Goal: Task Accomplishment & Management: Complete application form

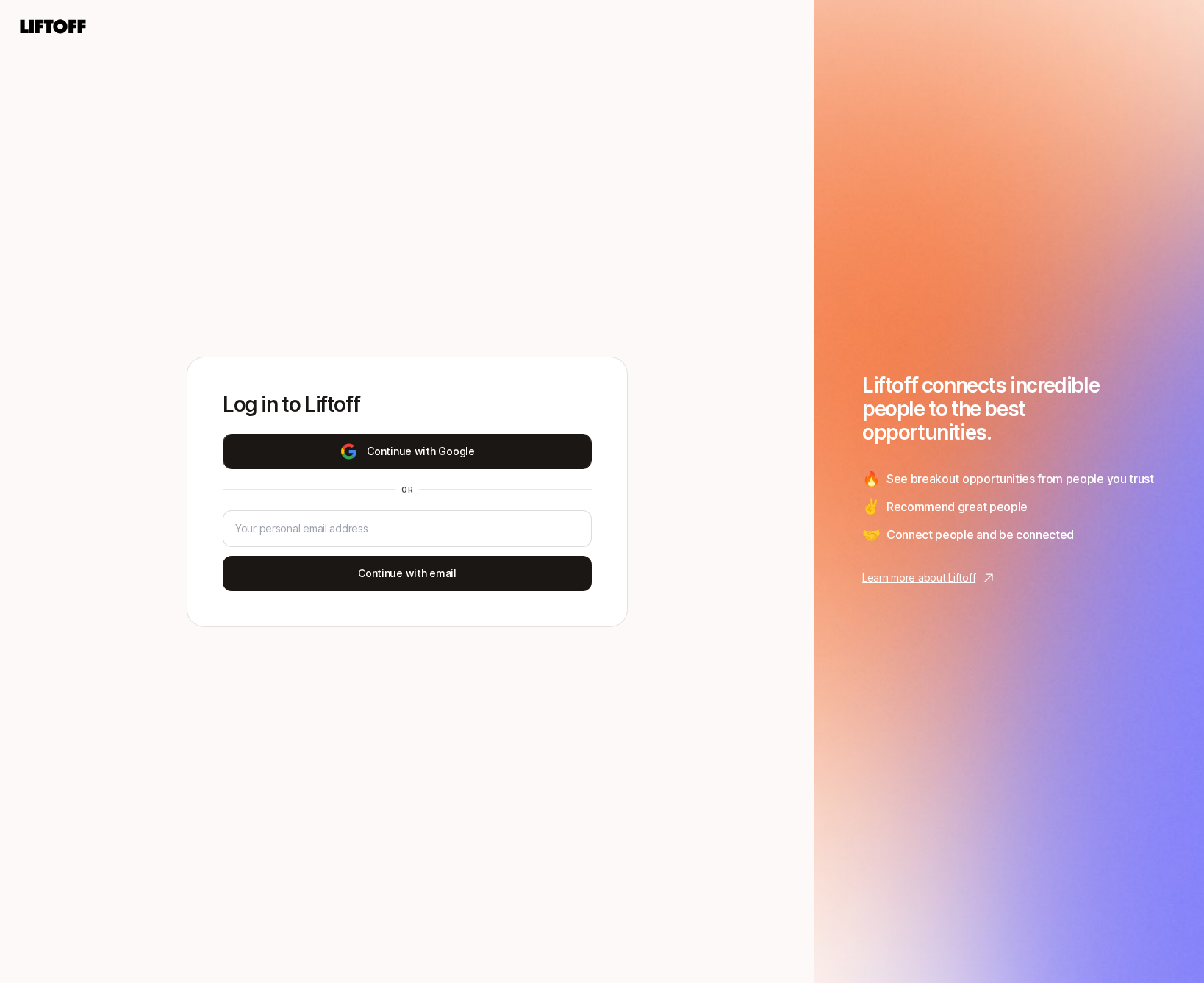
click at [404, 452] on button "Continue with Google" at bounding box center [407, 451] width 369 height 35
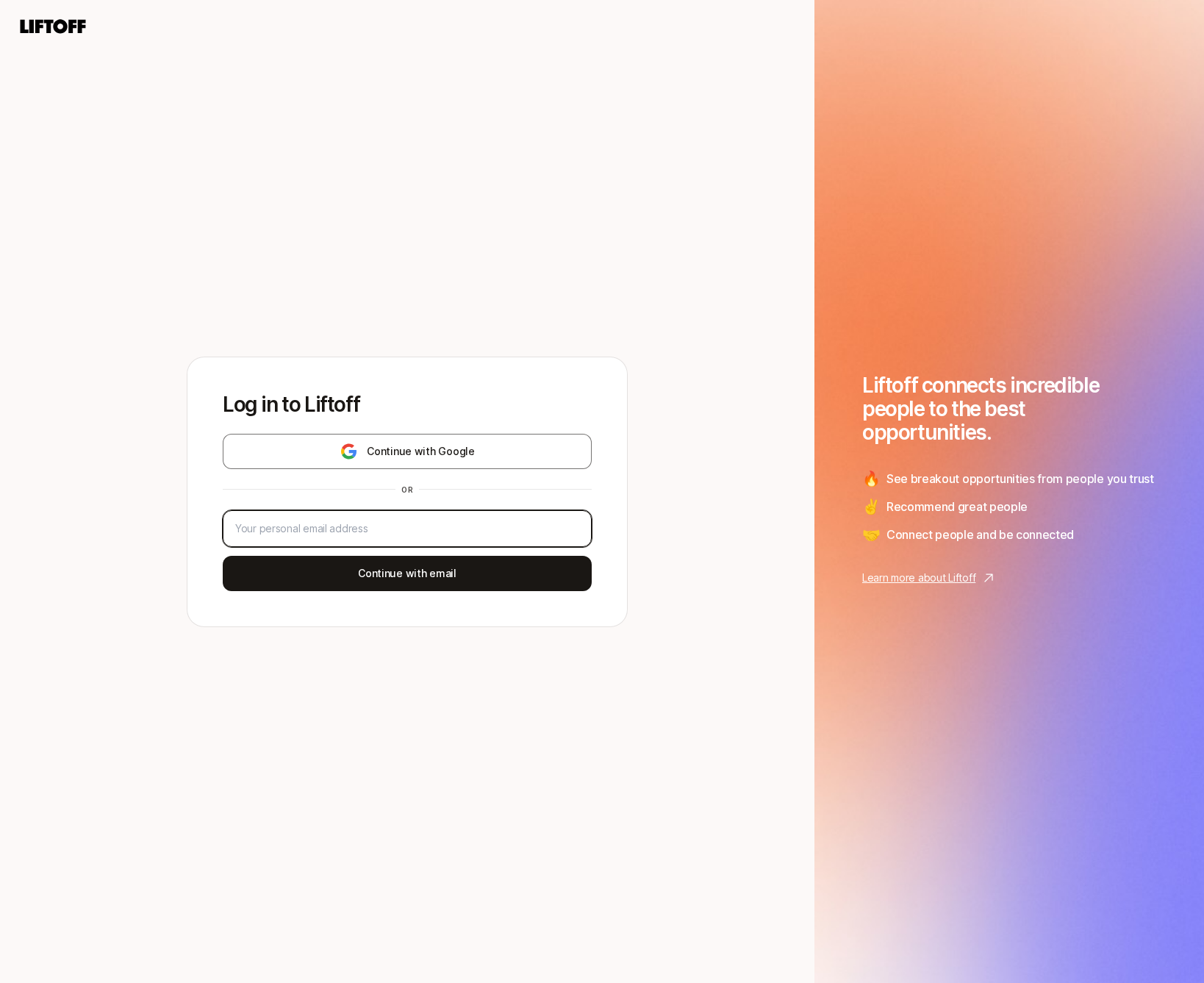
click at [435, 520] on input "email" at bounding box center [407, 528] width 344 height 17
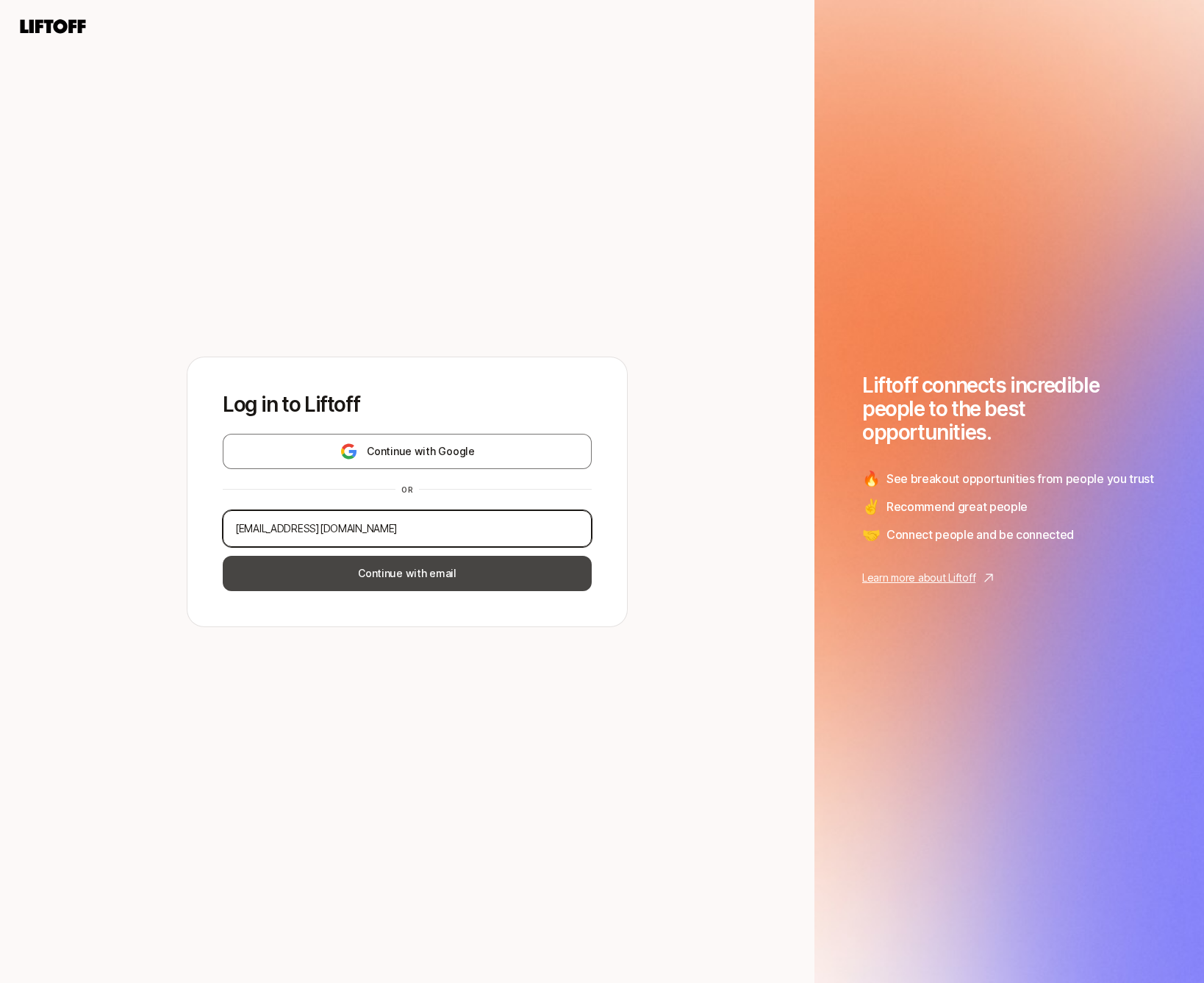
type input "[EMAIL_ADDRESS][DOMAIN_NAME]"
click at [444, 579] on button "Continue with email" at bounding box center [407, 573] width 369 height 35
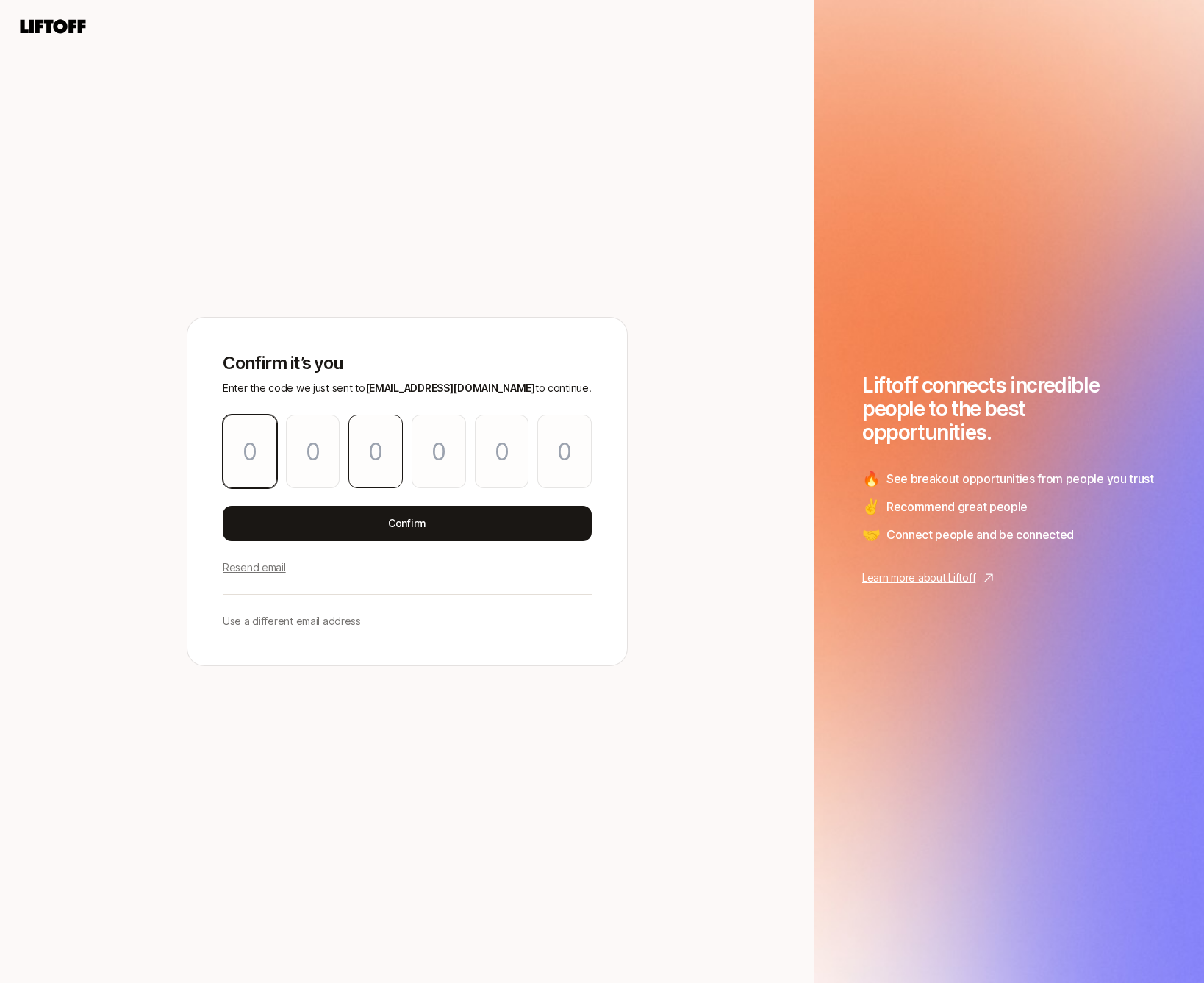
type input "4"
type input "1"
type input "7"
type input "6"
type input "3"
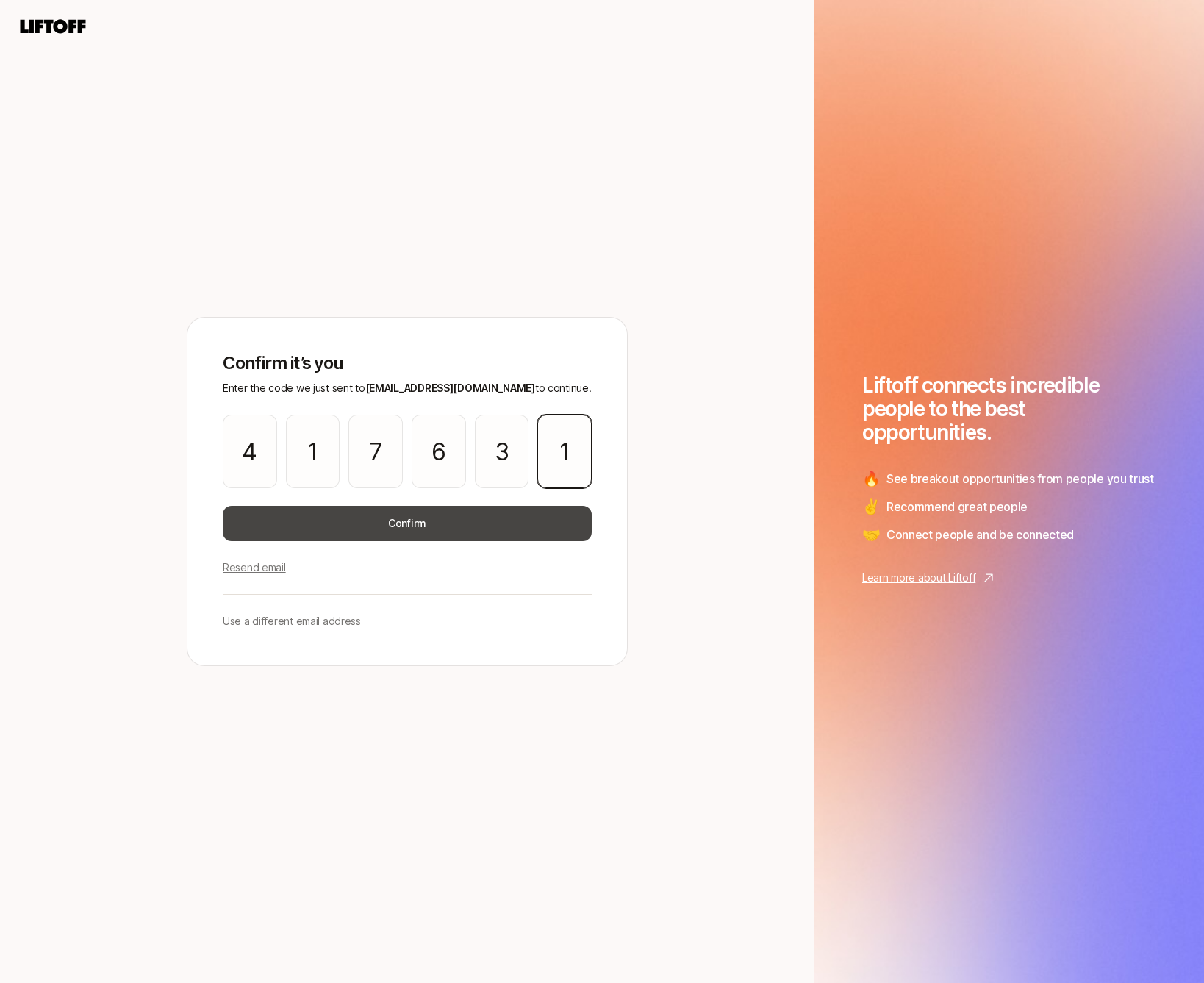
type input "1"
click at [413, 526] on button "Confirm" at bounding box center [407, 523] width 369 height 35
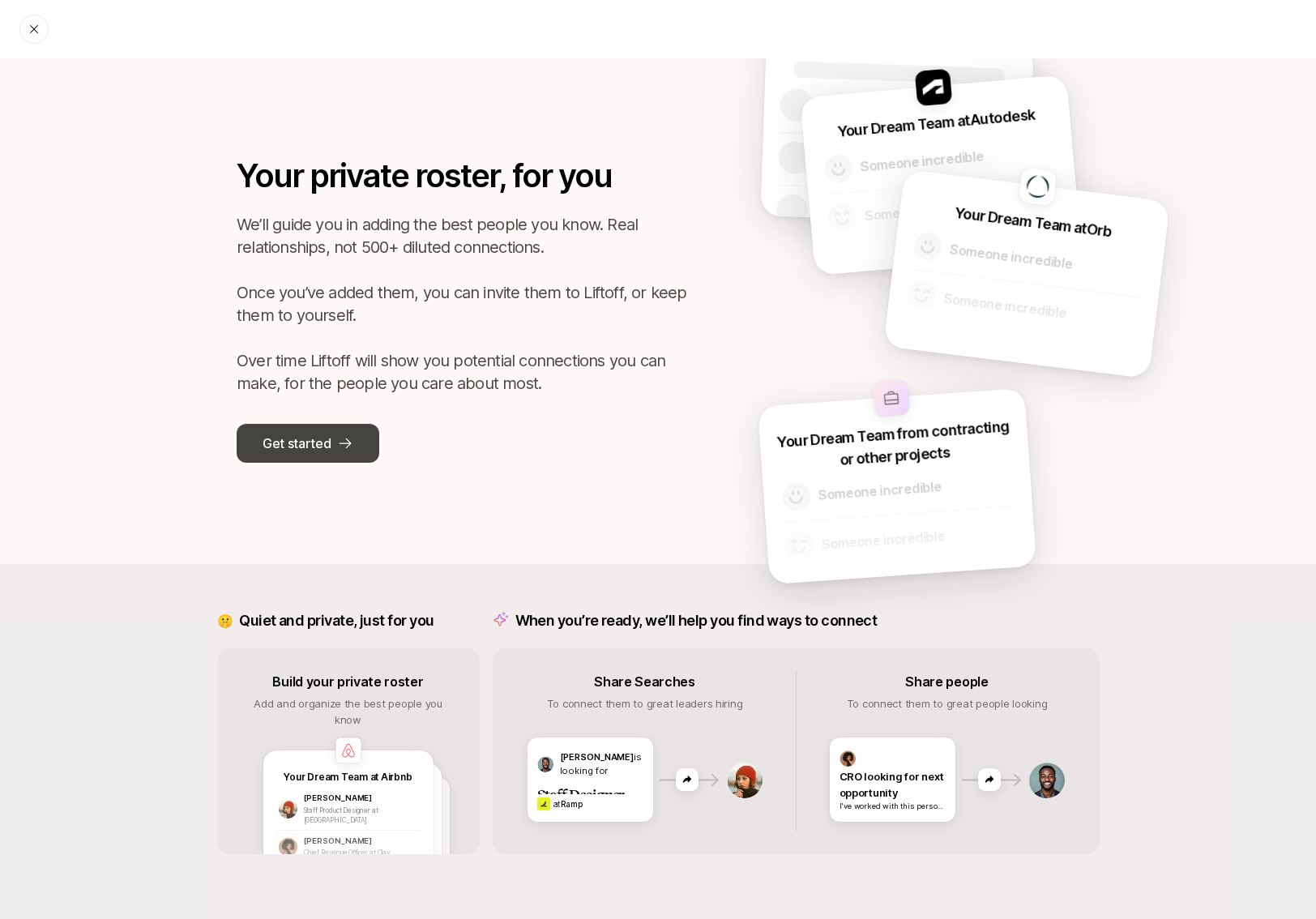
click at [287, 440] on p "Get started" at bounding box center [297, 443] width 68 height 21
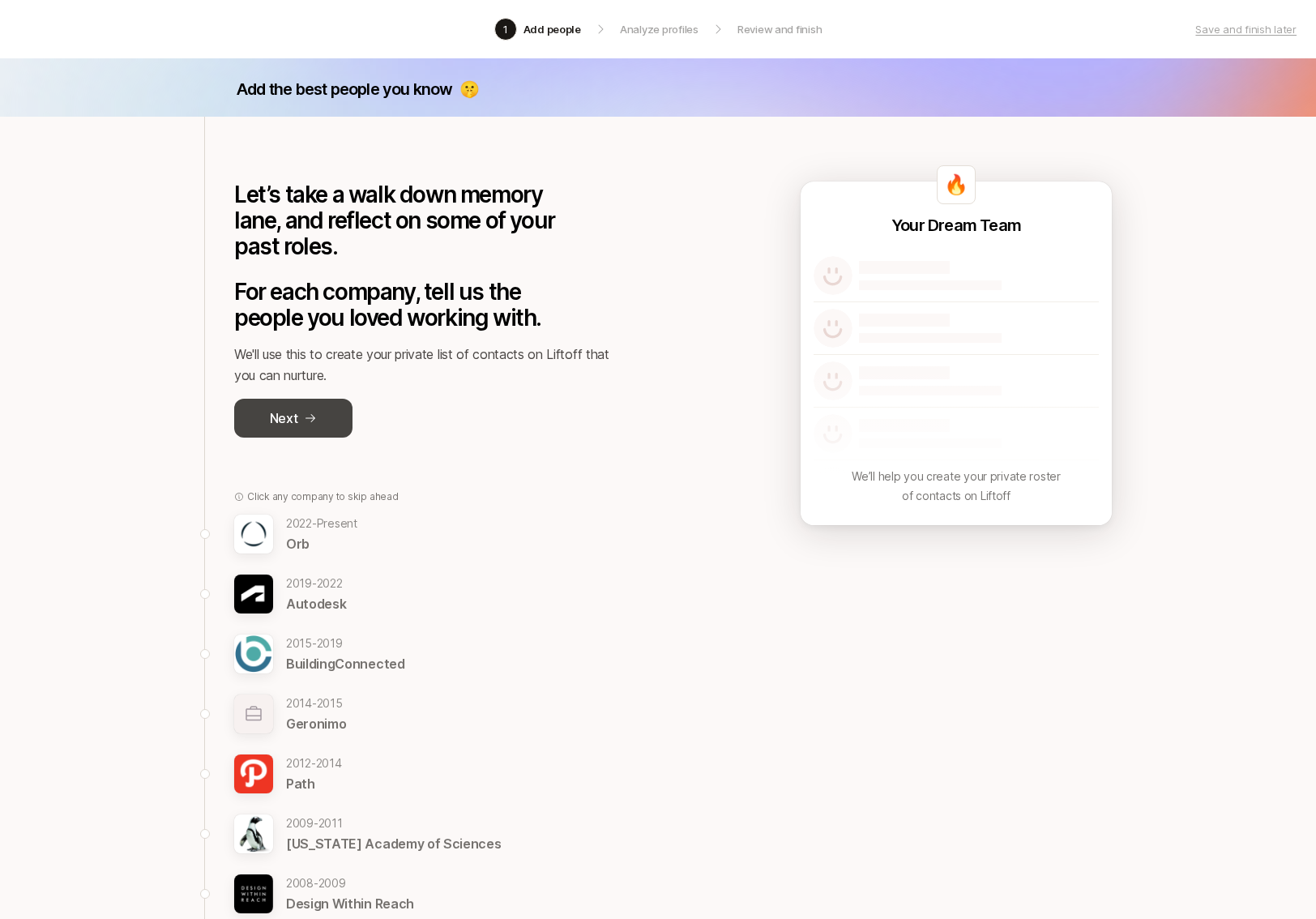
click at [285, 432] on button "Next" at bounding box center [293, 418] width 118 height 39
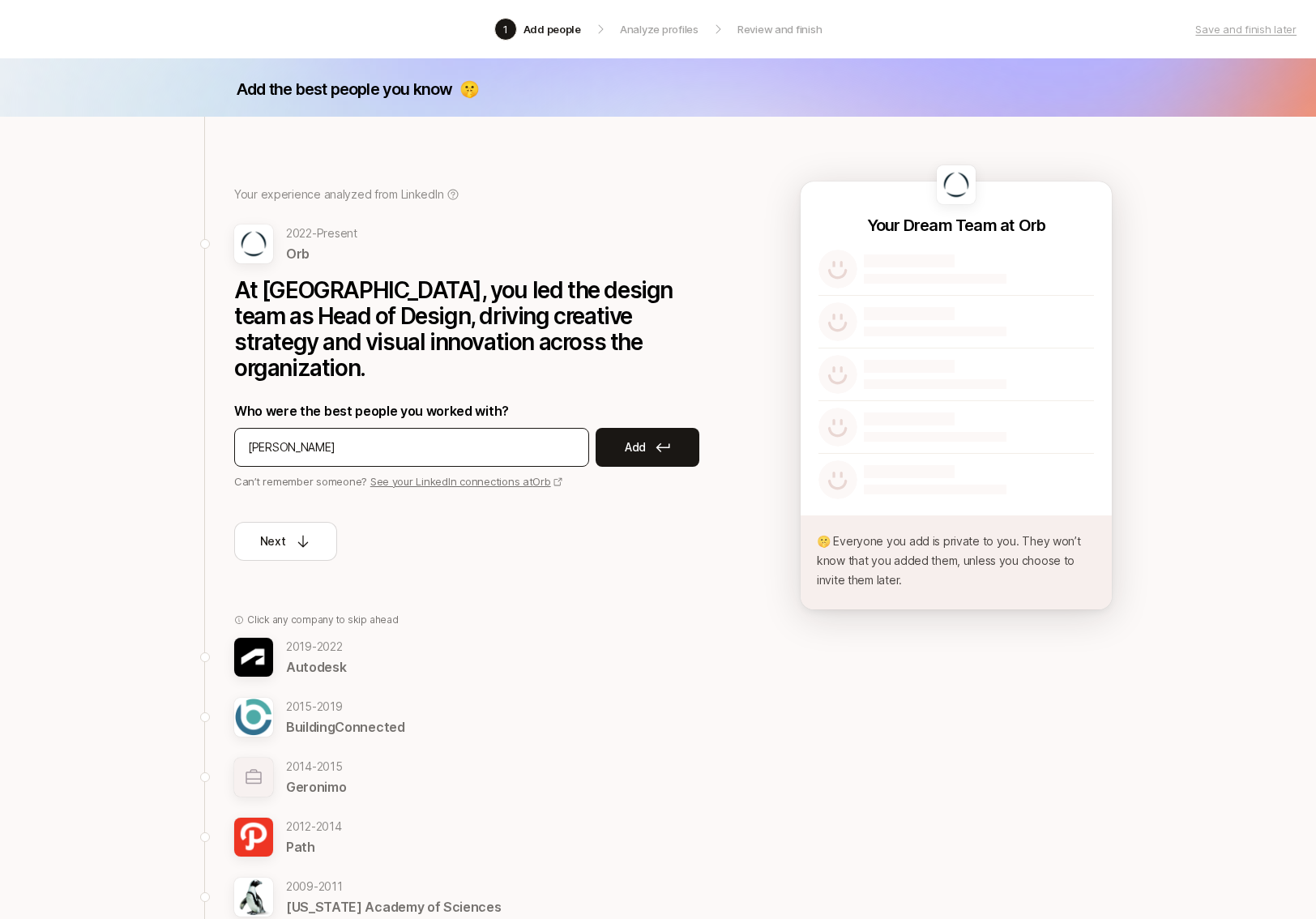
click at [263, 438] on input "[PERSON_NAME]" at bounding box center [412, 447] width 328 height 19
type input "[PERSON_NAME]"
click at [652, 428] on button "Add" at bounding box center [648, 447] width 104 height 39
type input "[PERSON_NAME]"
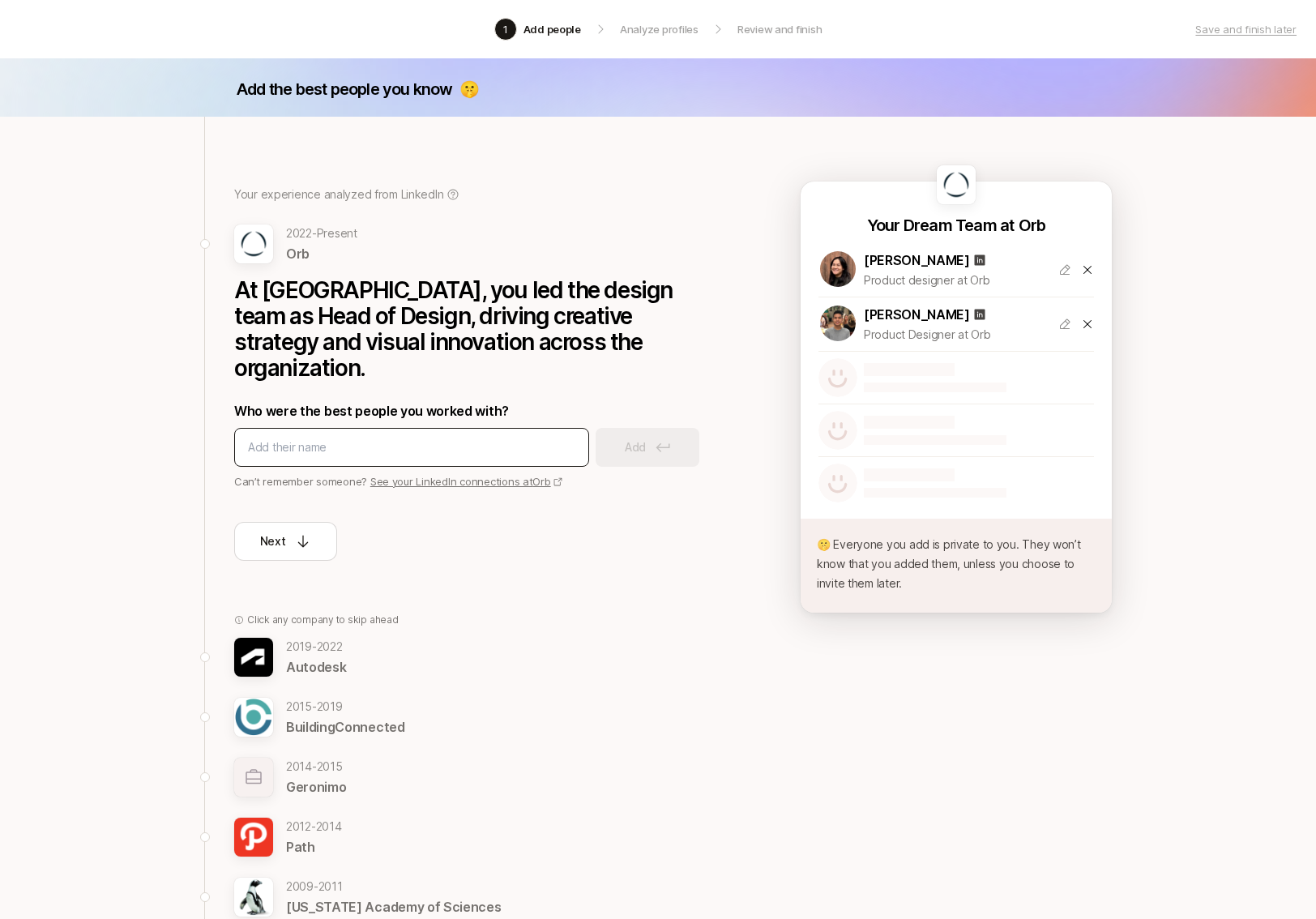
click at [330, 434] on div at bounding box center [411, 447] width 355 height 39
click at [313, 438] on input at bounding box center [412, 447] width 328 height 19
type input "[PERSON_NAME]"
click at [288, 531] on div "Next" at bounding box center [286, 540] width 52 height 19
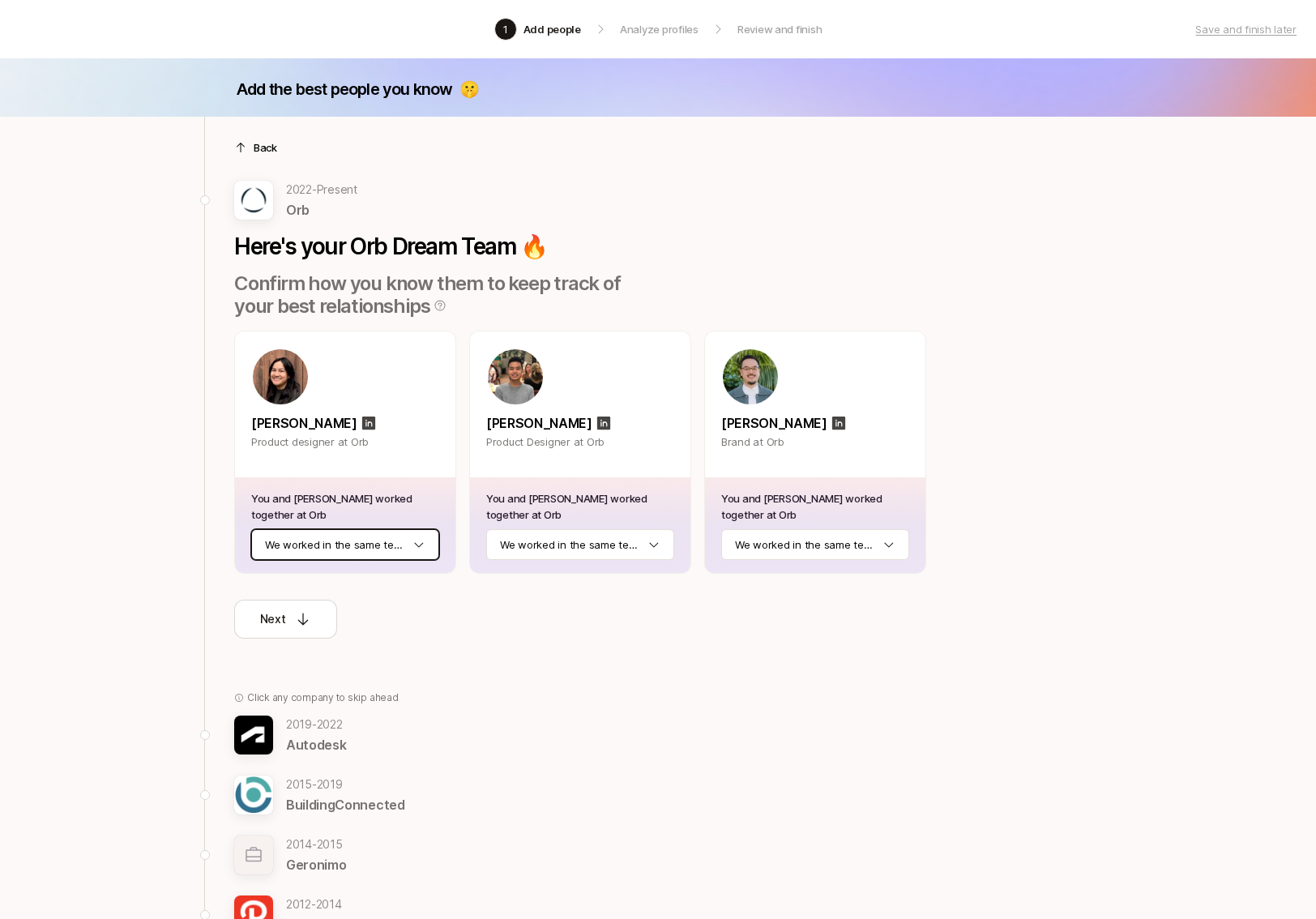
click at [411, 543] on html "1 Add people Analyze profiles Review and finish Save and finish later Add the b…" at bounding box center [658, 460] width 1316 height 919
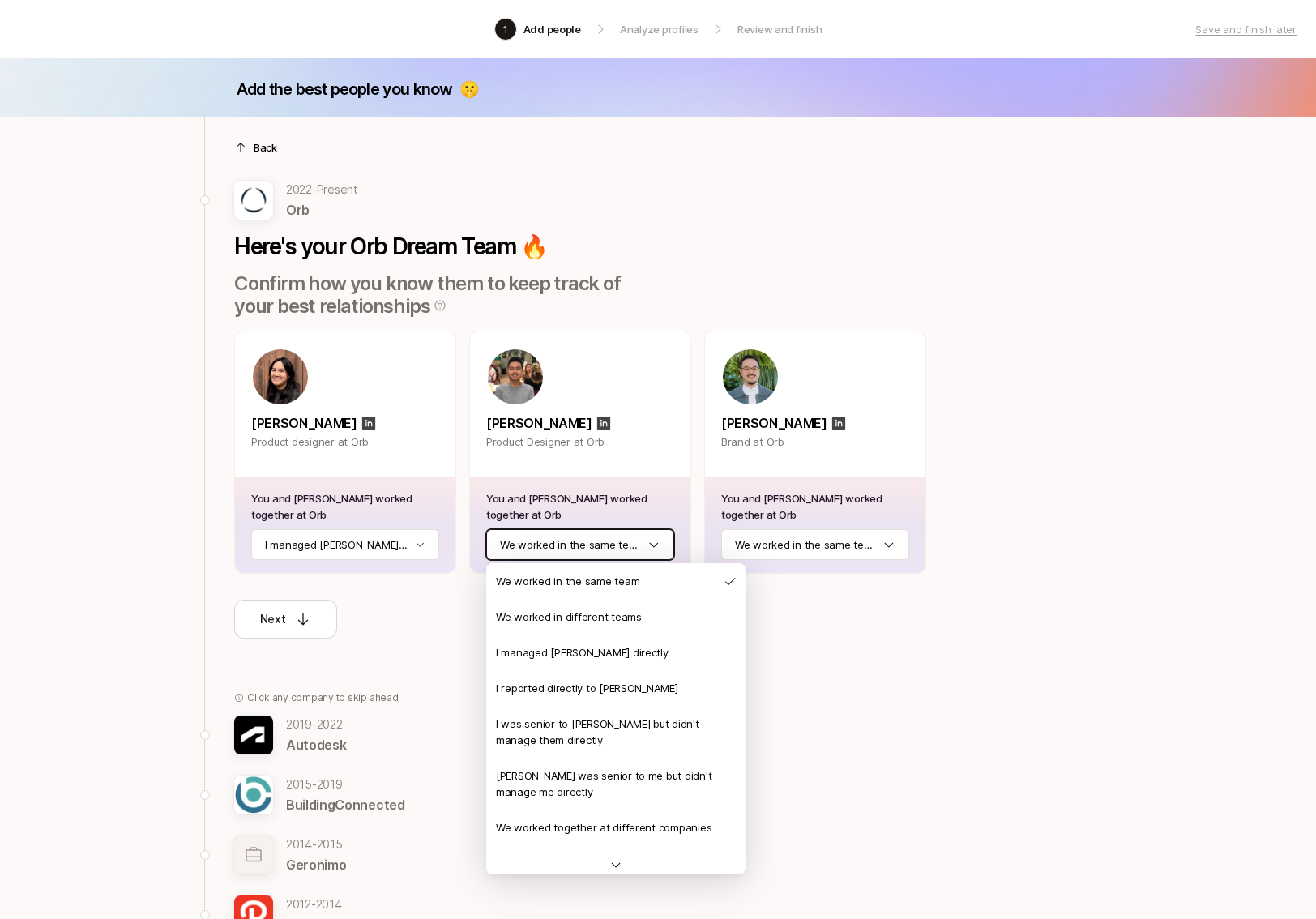
click at [612, 541] on html "1 Add people Analyze profiles Review and finish Save and finish later Add the b…" at bounding box center [658, 460] width 1316 height 919
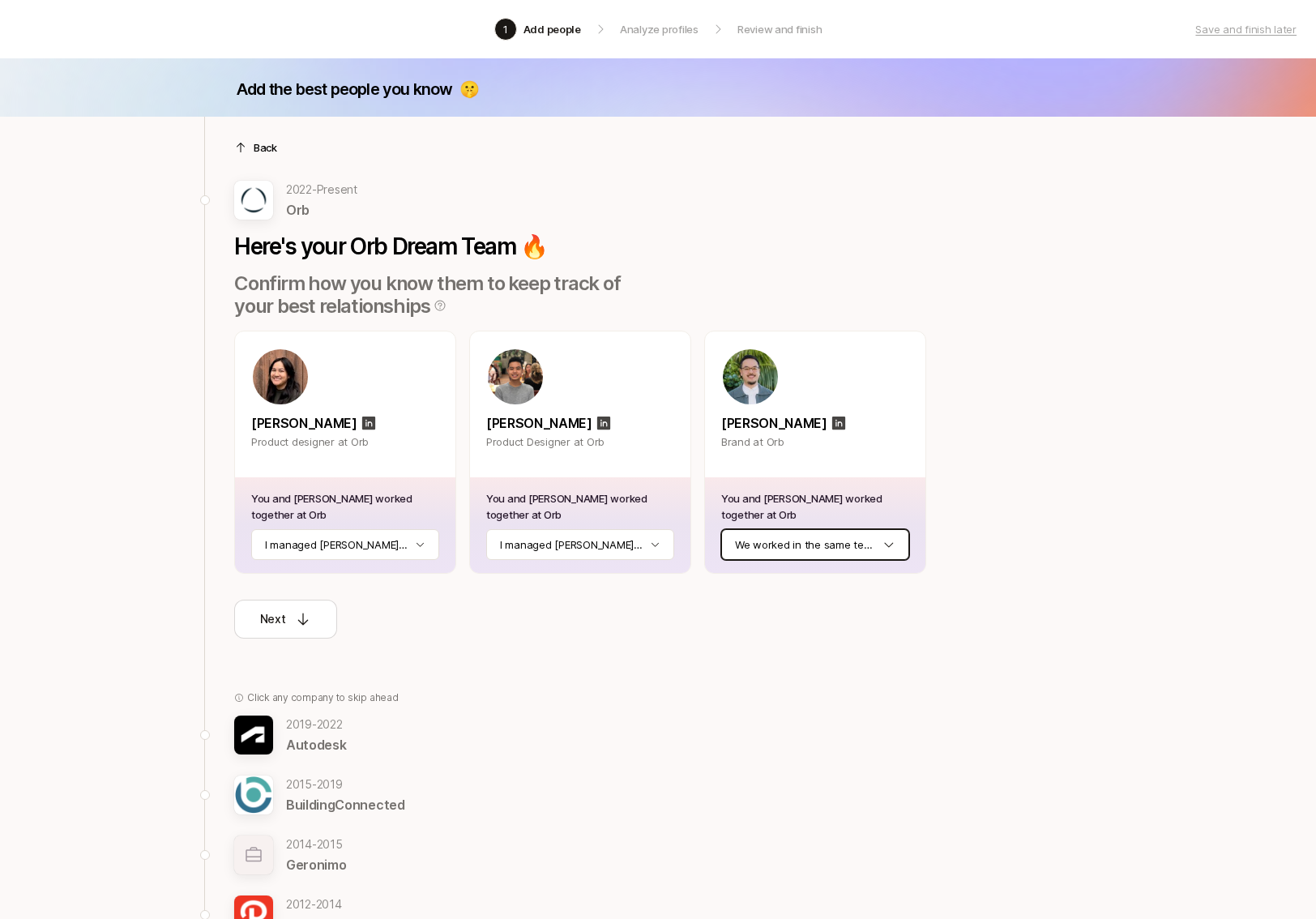
click at [824, 544] on html "1 Add people Analyze profiles Review and finish Save and finish later Add the b…" at bounding box center [658, 460] width 1316 height 919
click at [289, 611] on div "Next" at bounding box center [286, 619] width 52 height 19
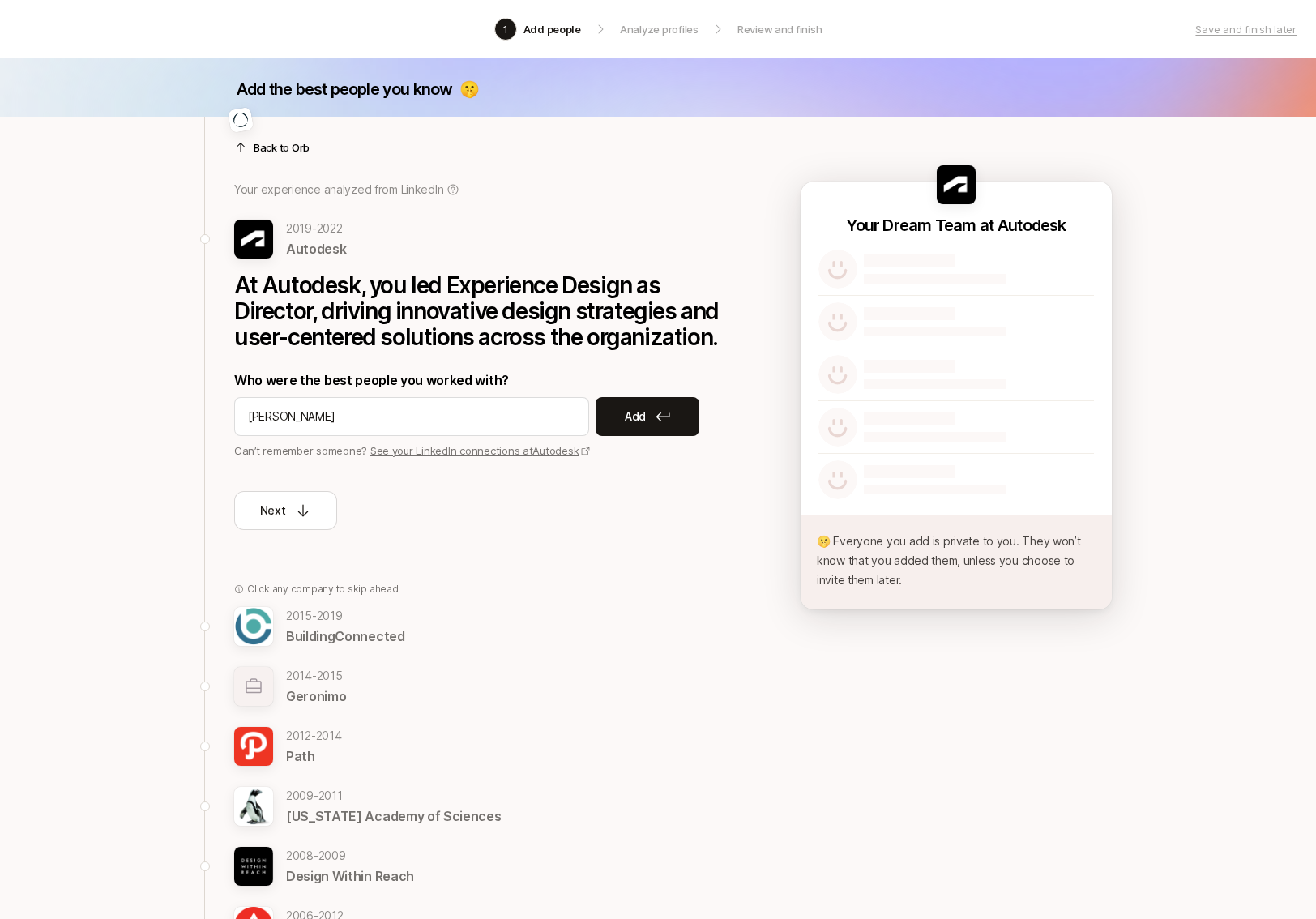
type input "[PERSON_NAME]"
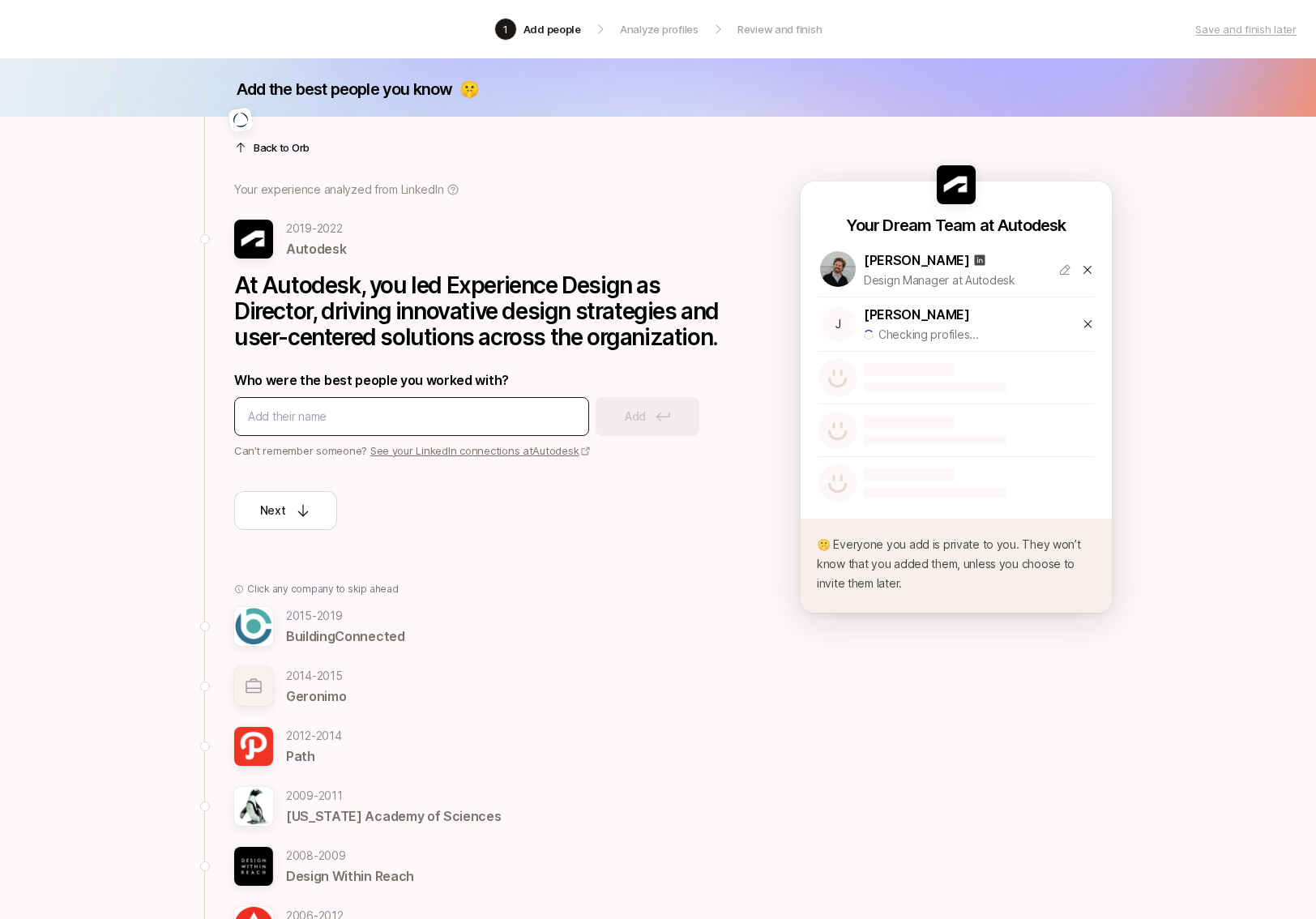
click at [455, 411] on input at bounding box center [412, 416] width 328 height 19
type input "[PERSON_NAME]"
click at [296, 641] on p "BuildingConnected" at bounding box center [345, 636] width 119 height 21
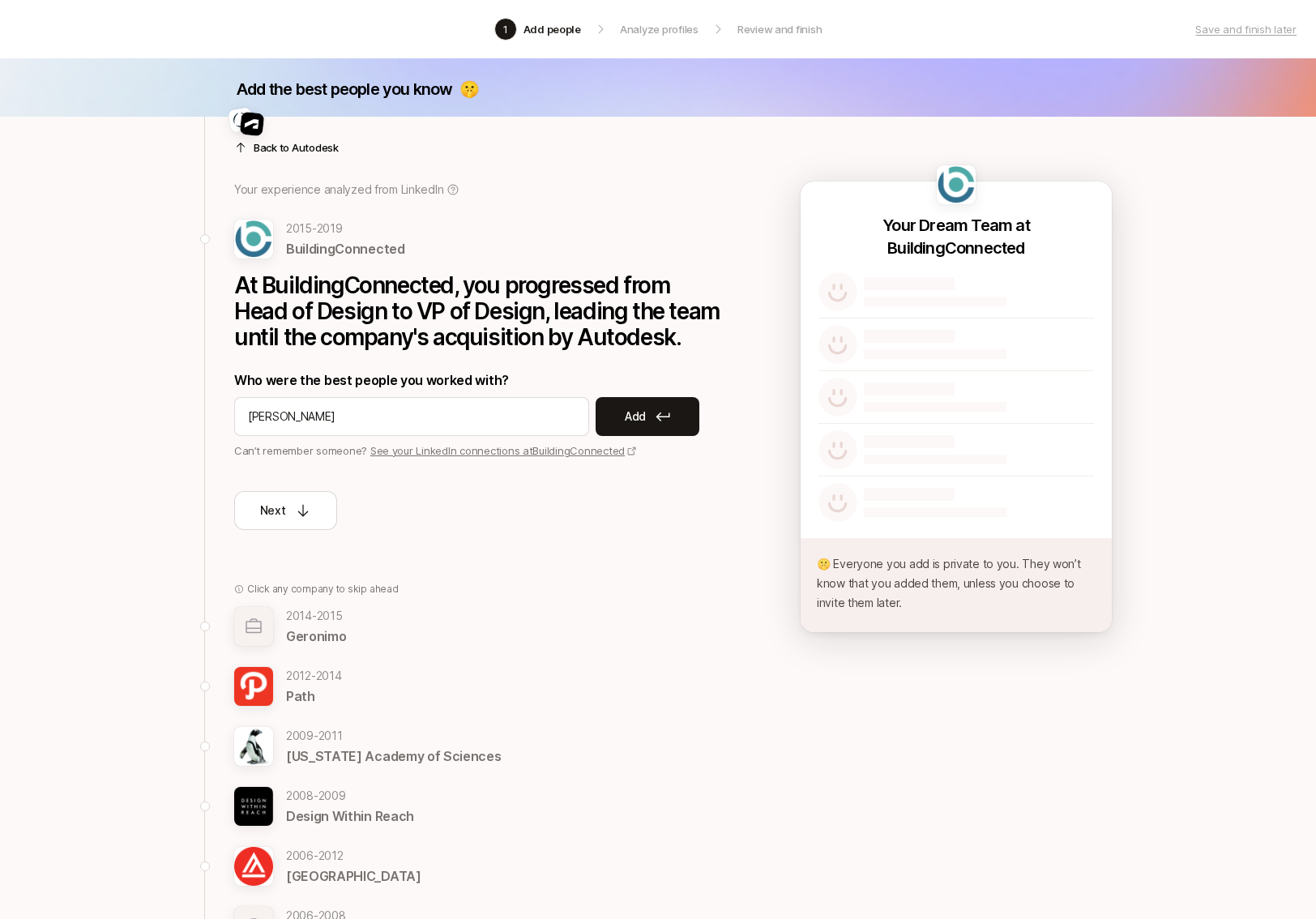
type input "[PERSON_NAME]"
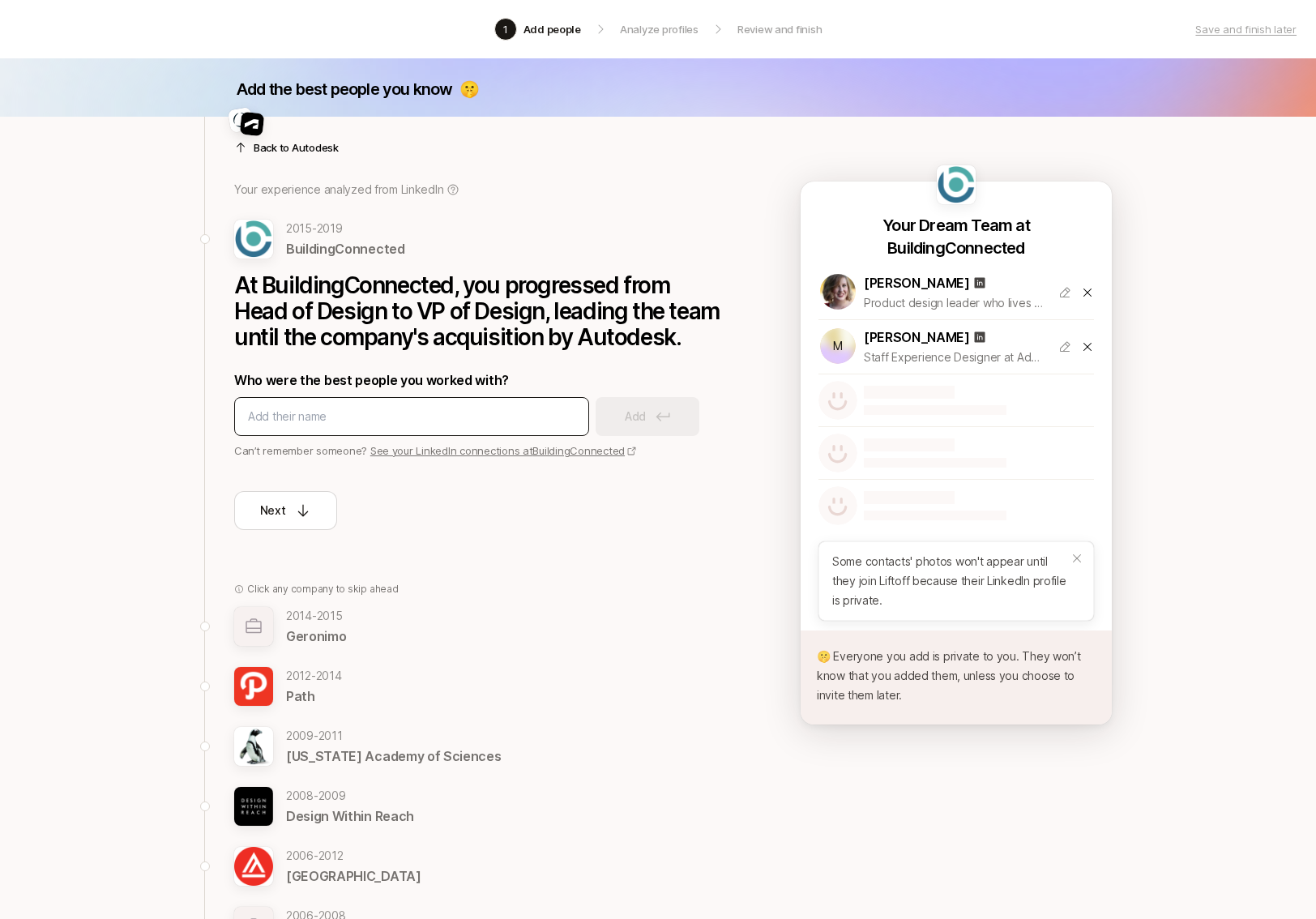
click at [340, 425] on input at bounding box center [412, 416] width 328 height 19
click at [1074, 556] on icon at bounding box center [1078, 559] width 13 height 13
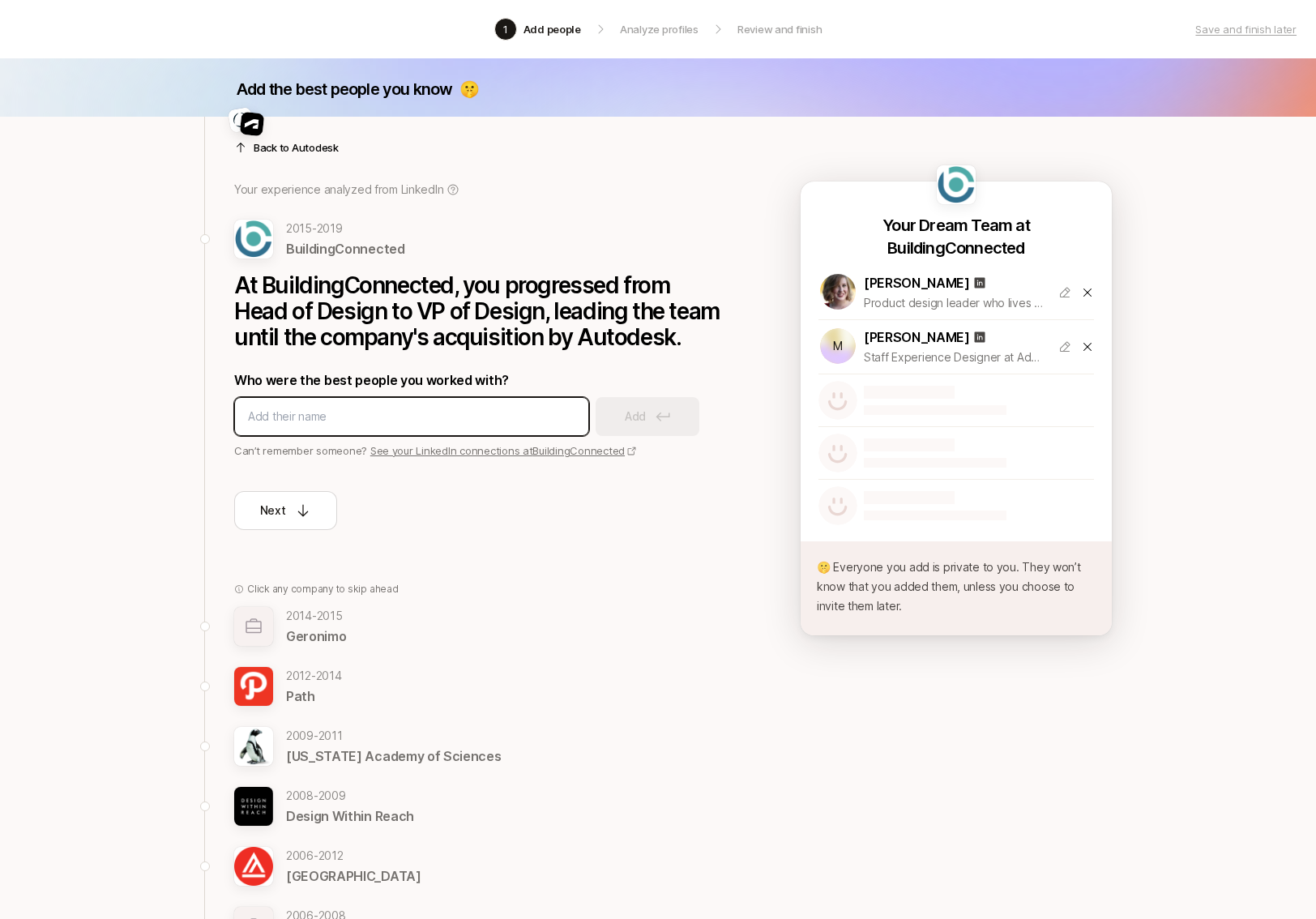
click at [319, 418] on input at bounding box center [412, 416] width 328 height 19
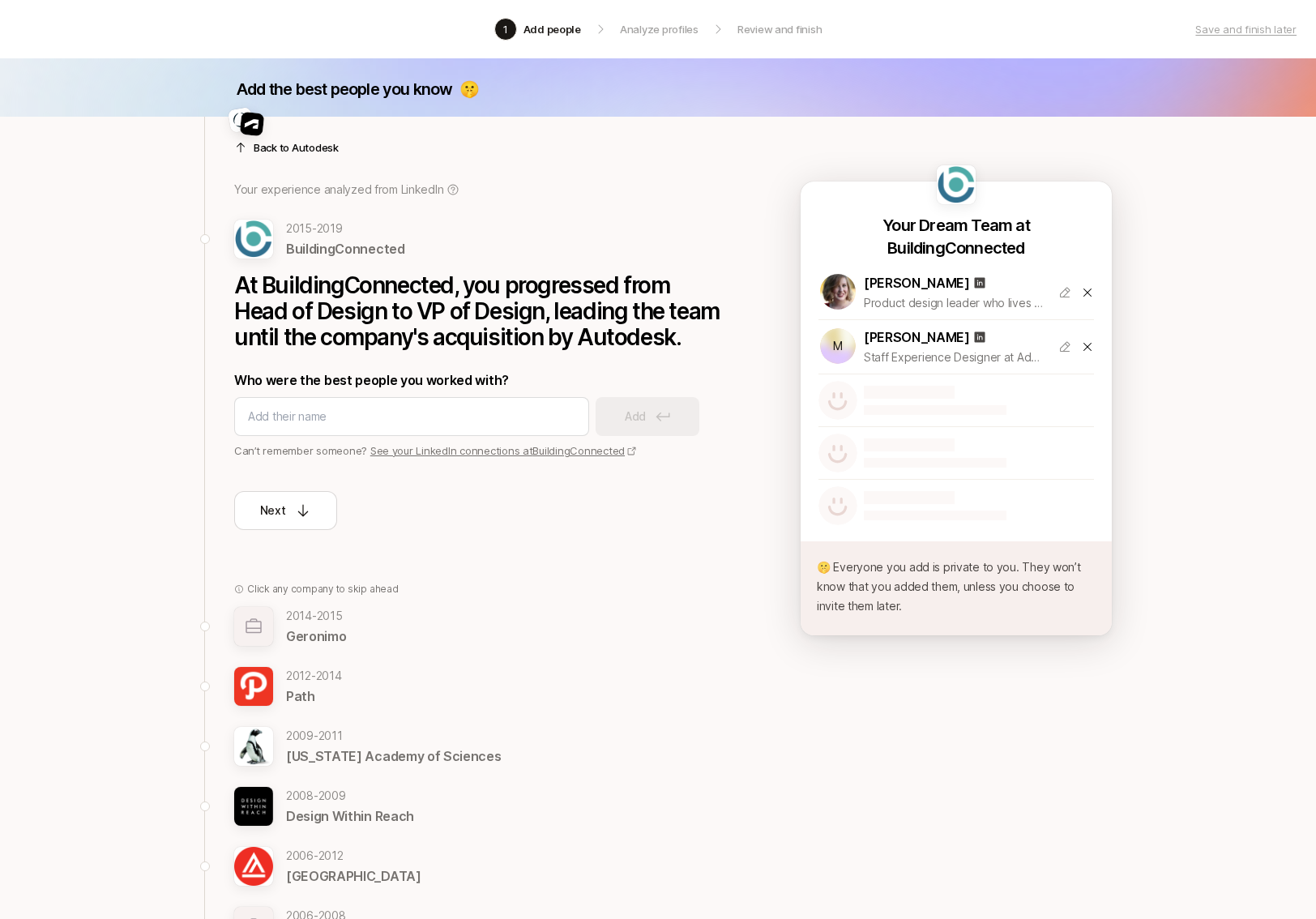
click at [592, 627] on div "[DATE] - [DATE] Geronimo" at bounding box center [477, 626] width 486 height 41
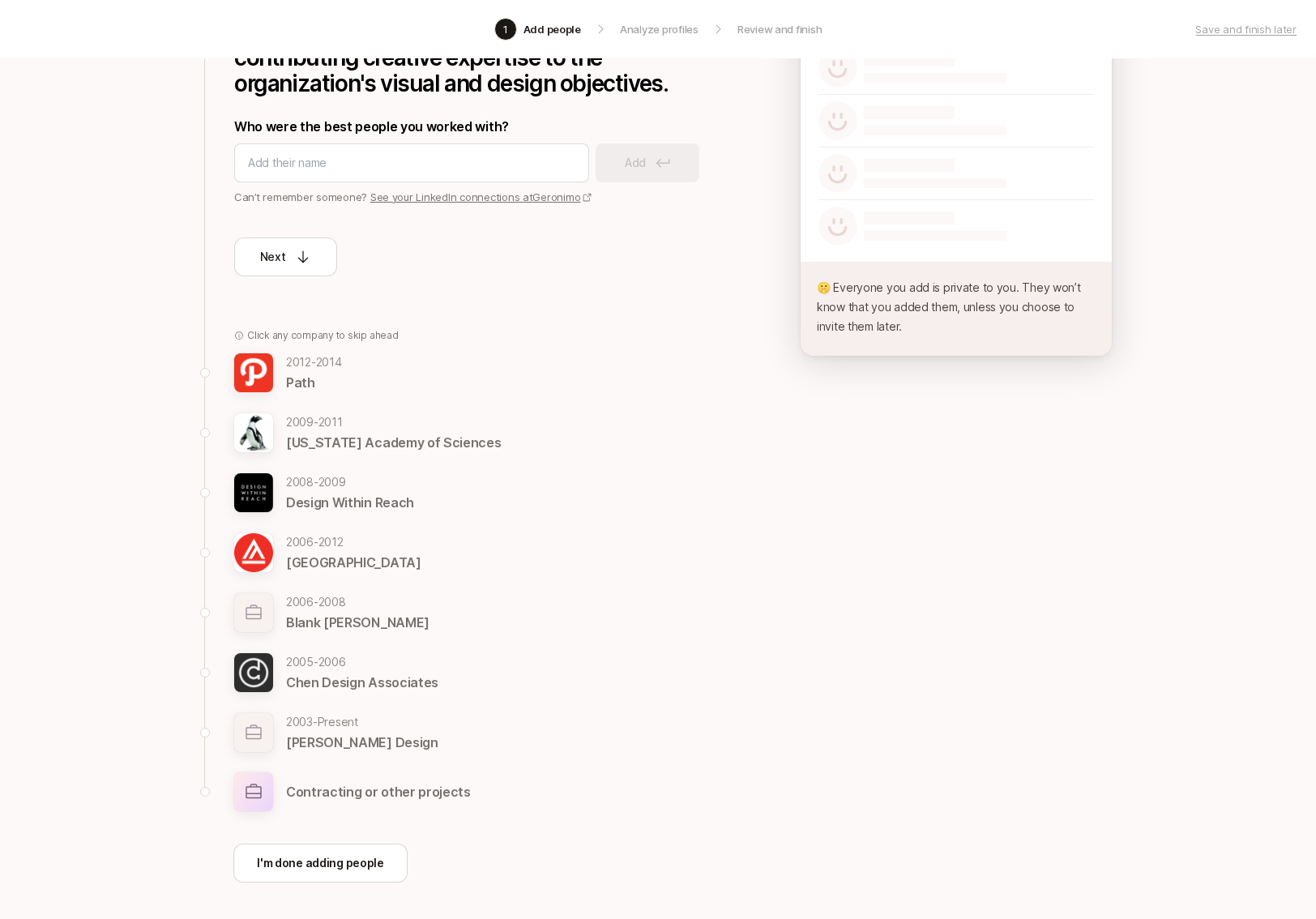
scroll to position [263, 0]
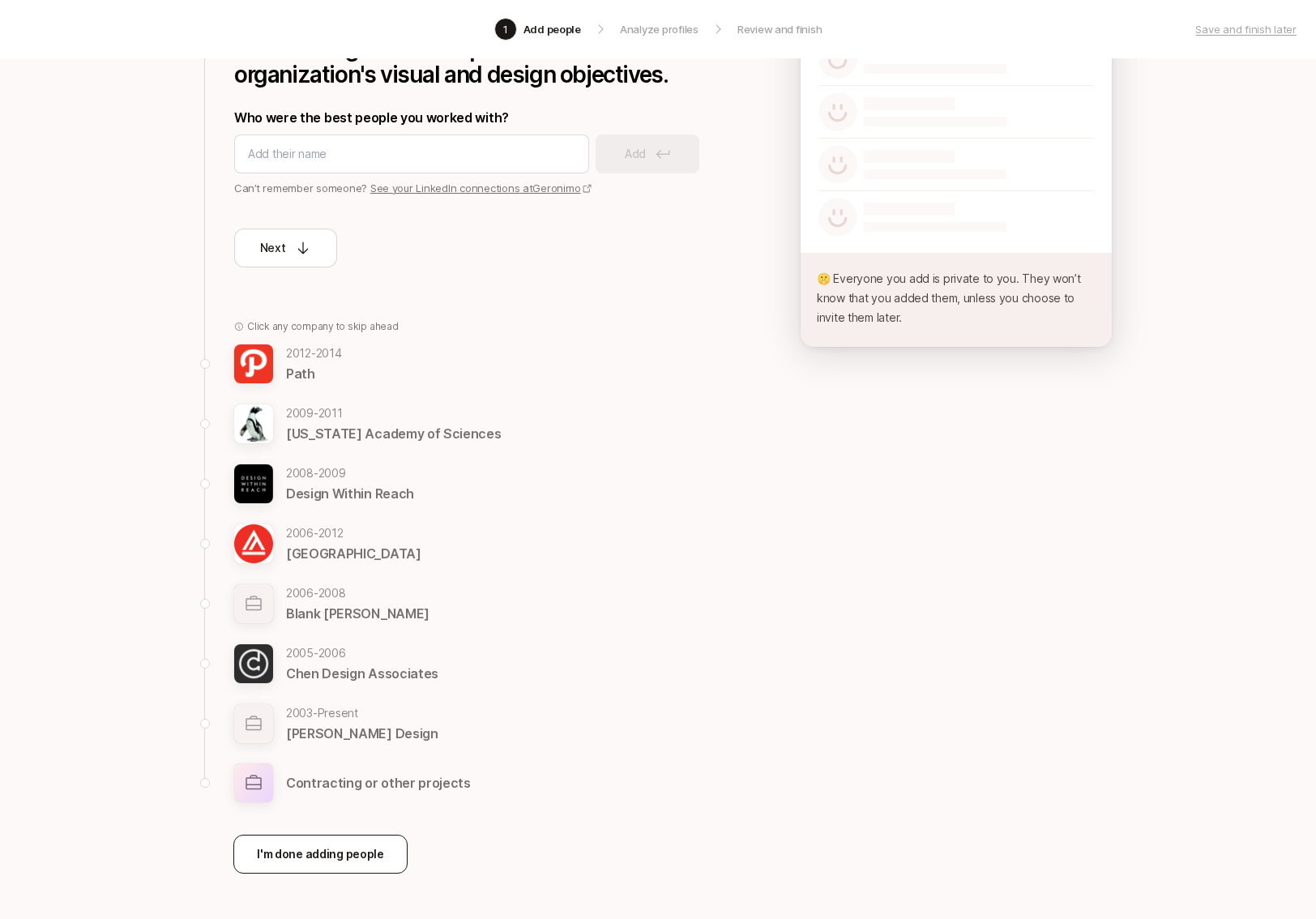
click at [328, 853] on p "I'm done adding people" at bounding box center [320, 853] width 127 height 19
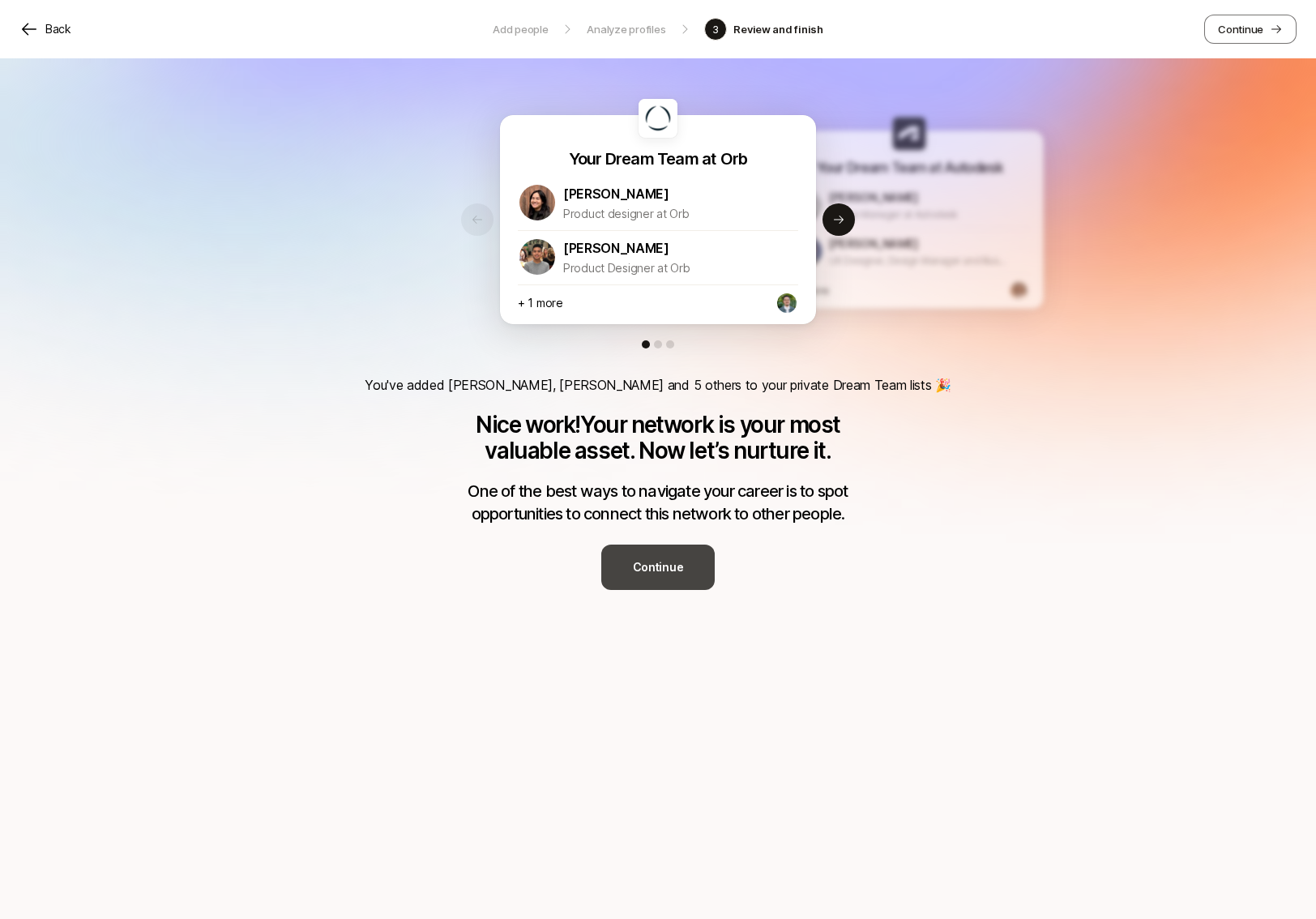
click at [643, 563] on p "Continue" at bounding box center [659, 567] width 51 height 19
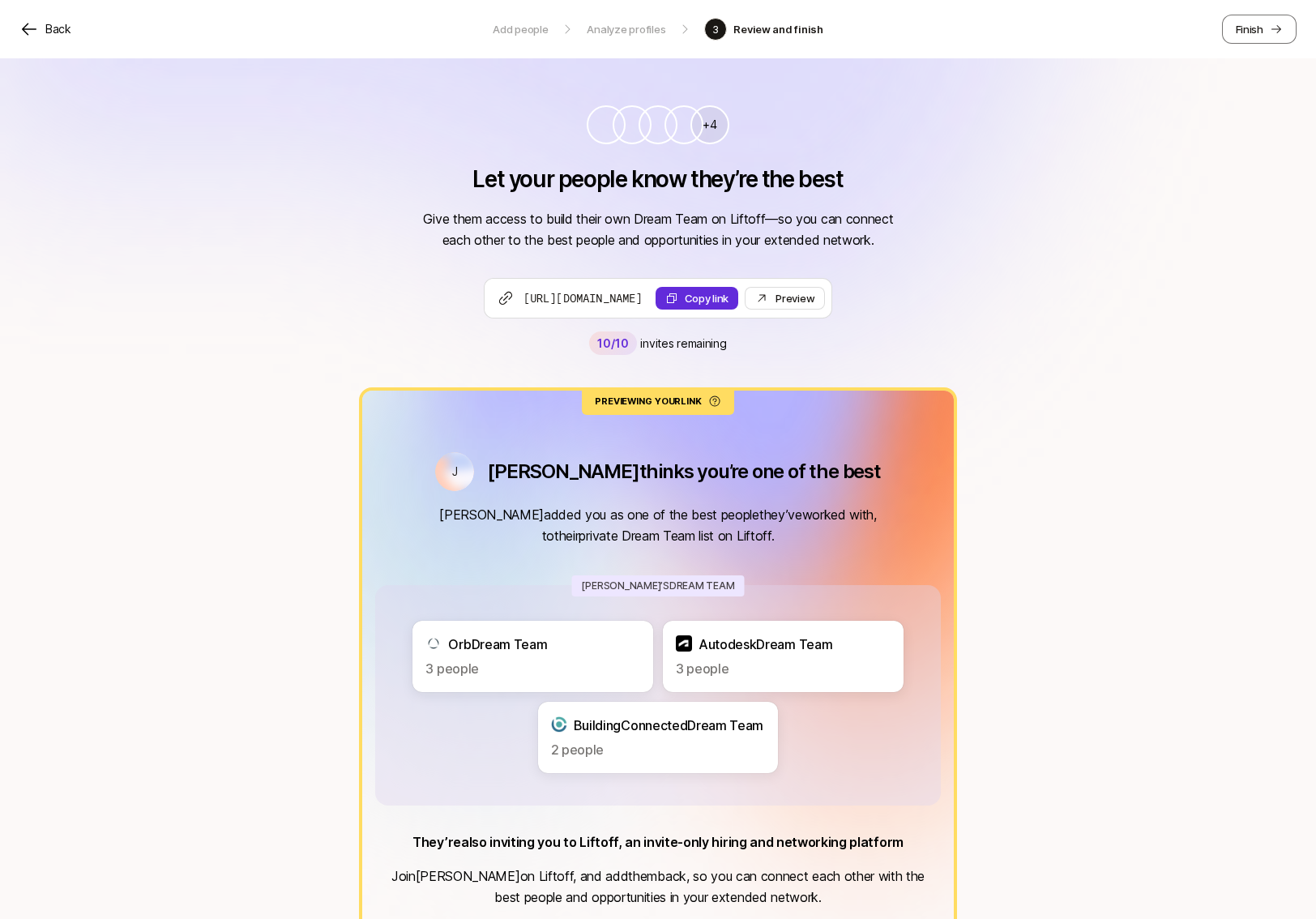
click at [643, 563] on div "[PERSON_NAME] thinks you’re one of the best [PERSON_NAME] added you as one of t…" at bounding box center [658, 712] width 592 height 520
click at [1074, 537] on div "+4 Let your people know they’re the best Give them access to build their own Dr…" at bounding box center [658, 573] width 1316 height 1031
click at [1026, 184] on div "+4 Let your people know they’re the best Give them access to build their own Dr…" at bounding box center [658, 573] width 1316 height 1031
click at [1074, 26] on p "Finish" at bounding box center [1250, 29] width 27 height 16
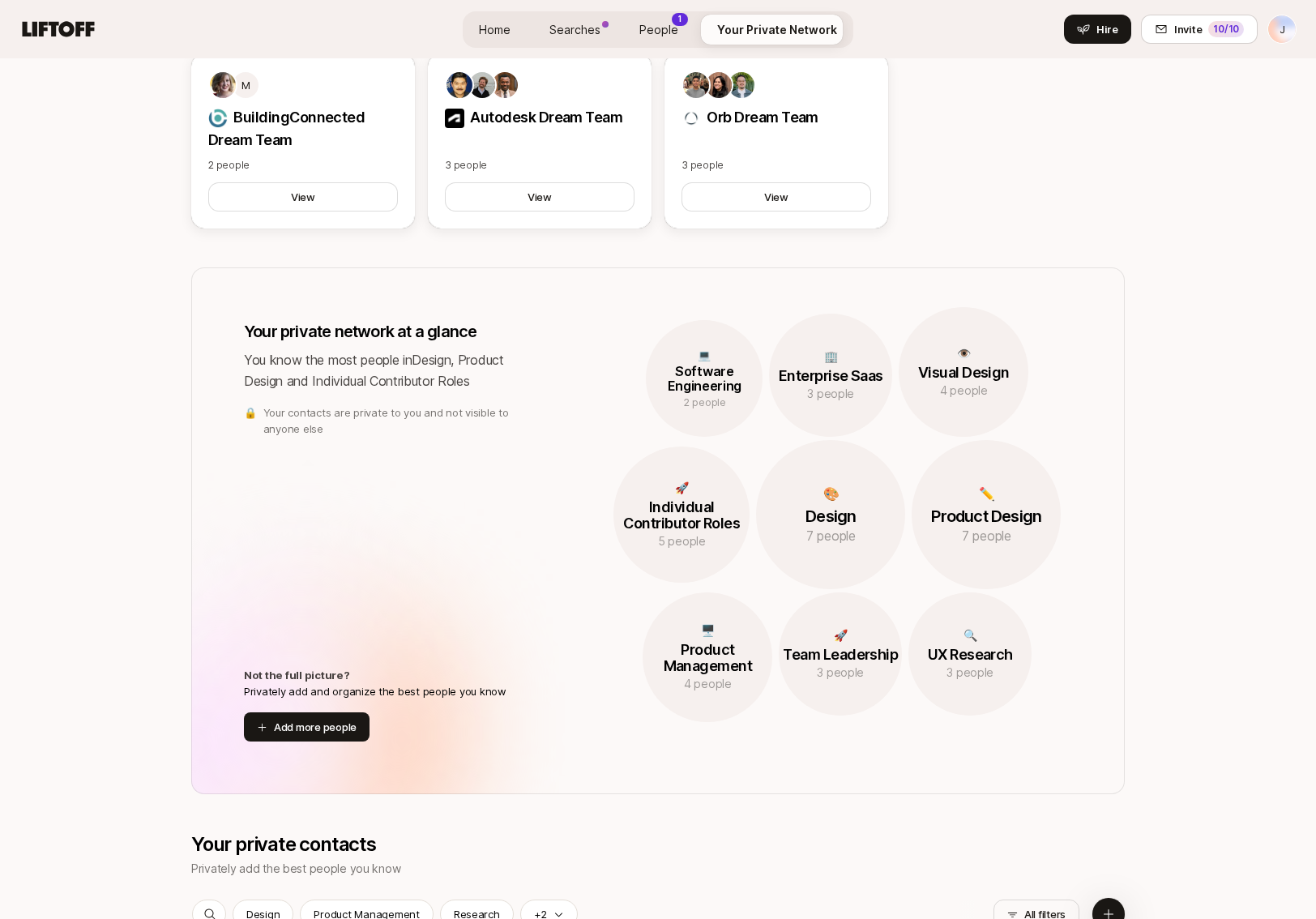
scroll to position [1350, 0]
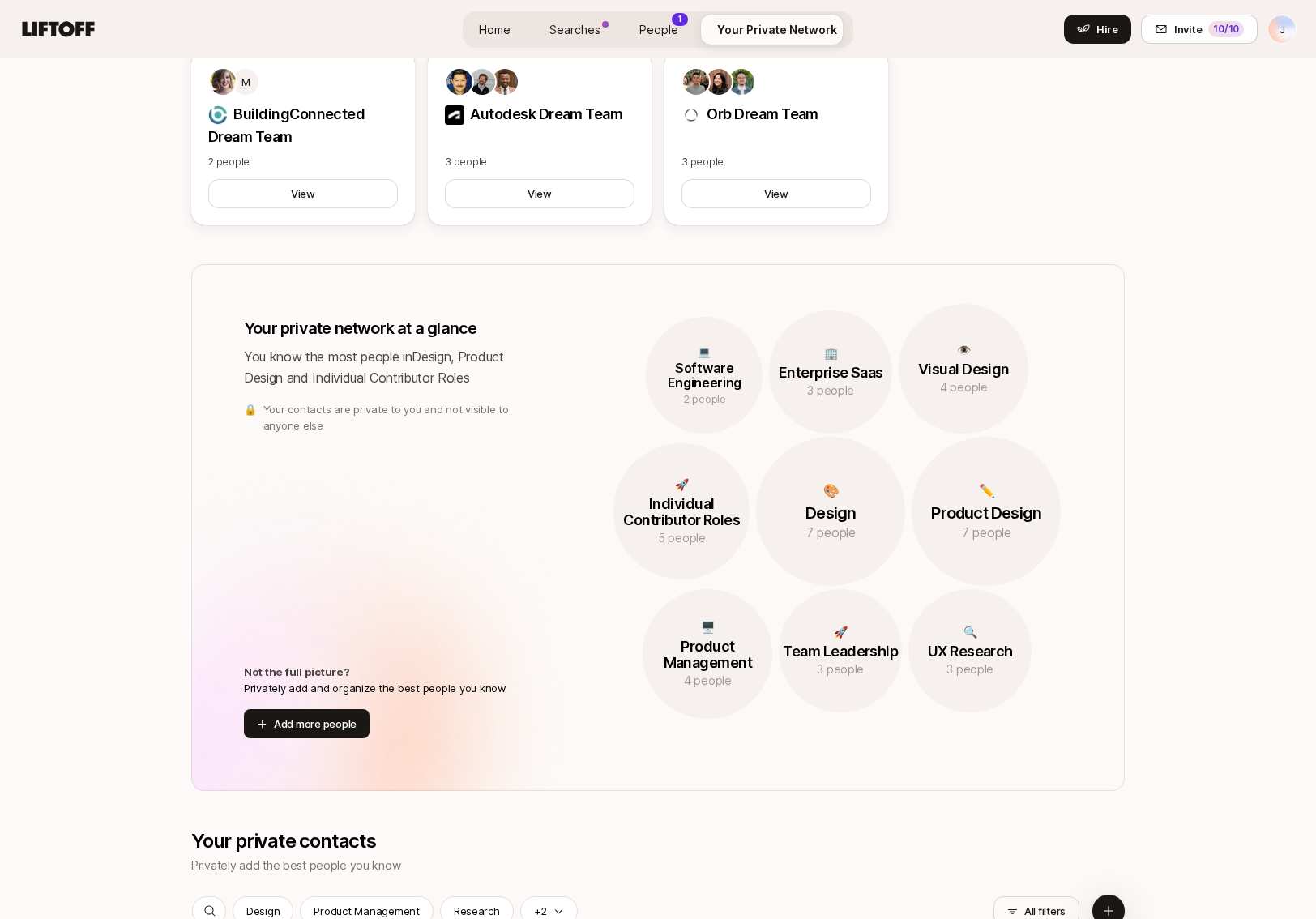
click at [701, 370] on p "Software Engineering" at bounding box center [704, 375] width 116 height 28
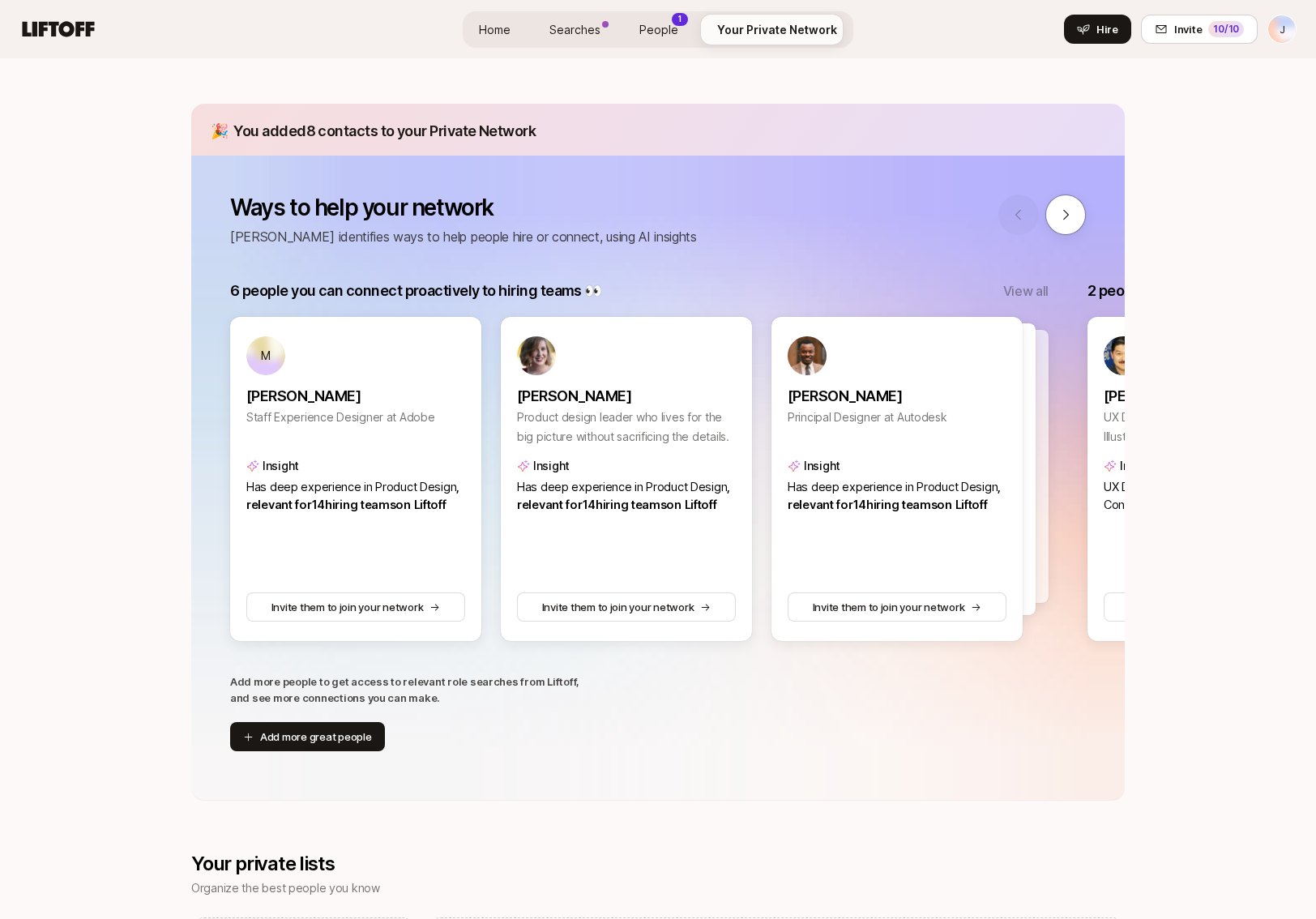
scroll to position [0, 0]
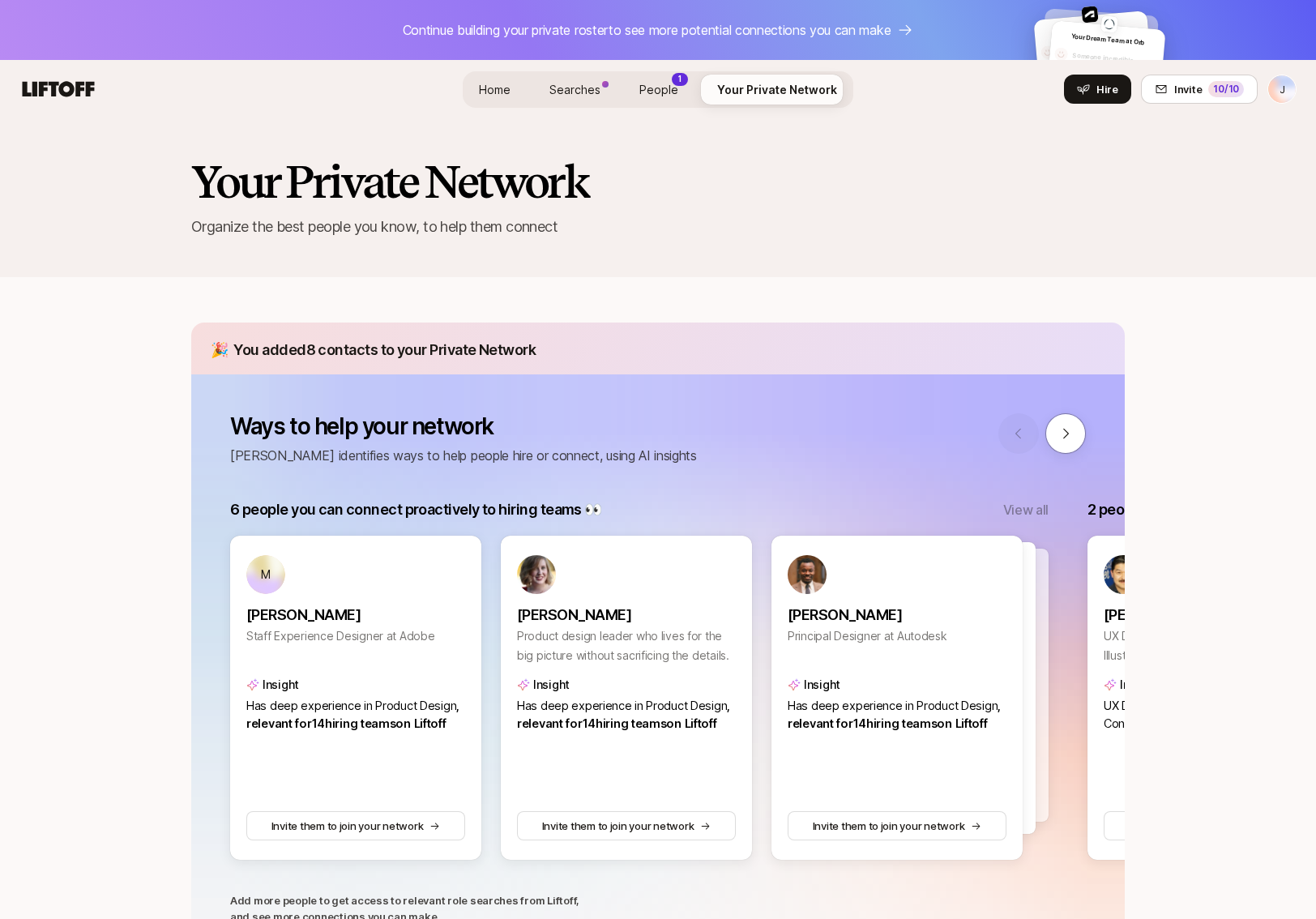
click at [661, 90] on span "People" at bounding box center [659, 89] width 39 height 14
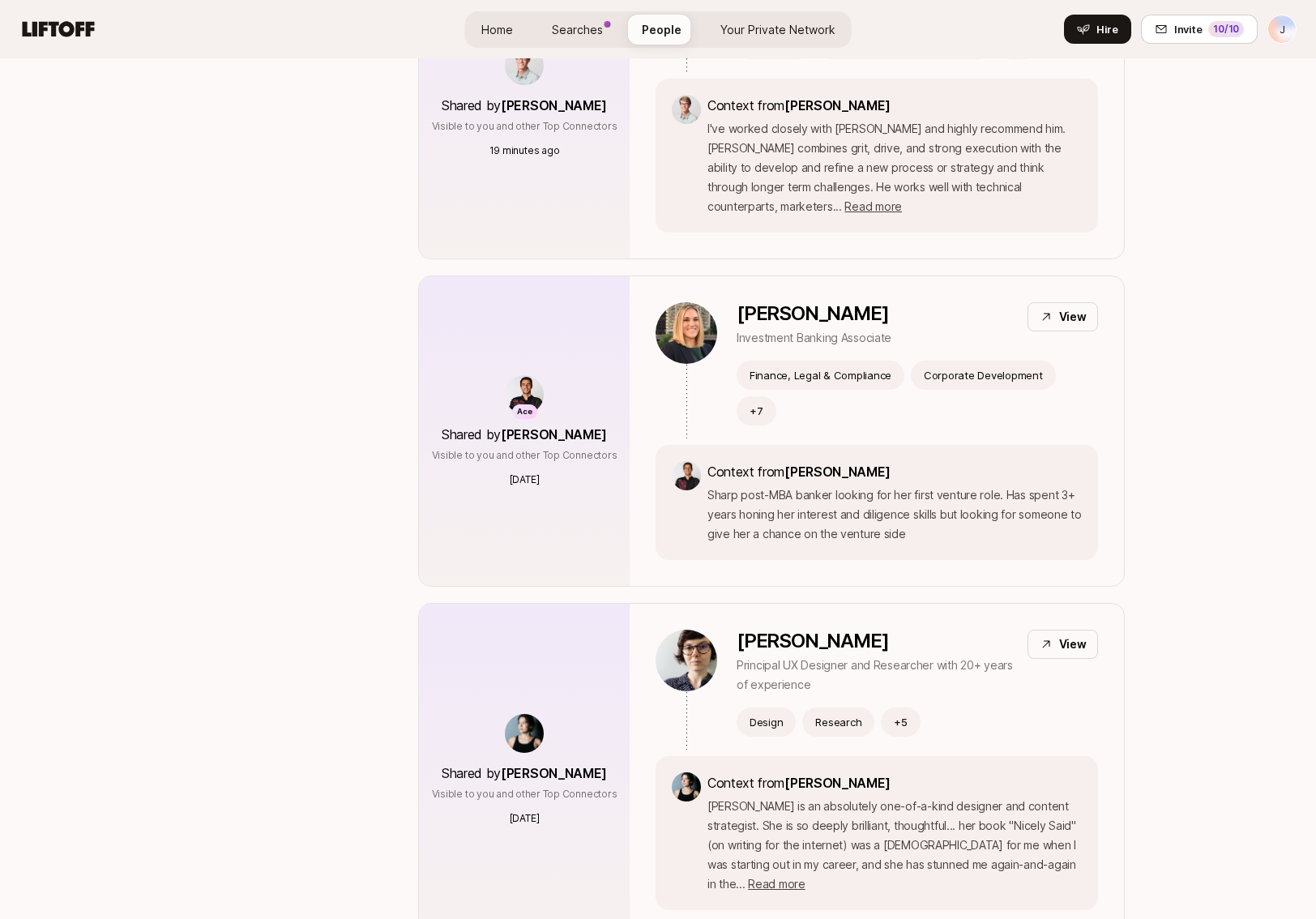
scroll to position [500, 0]
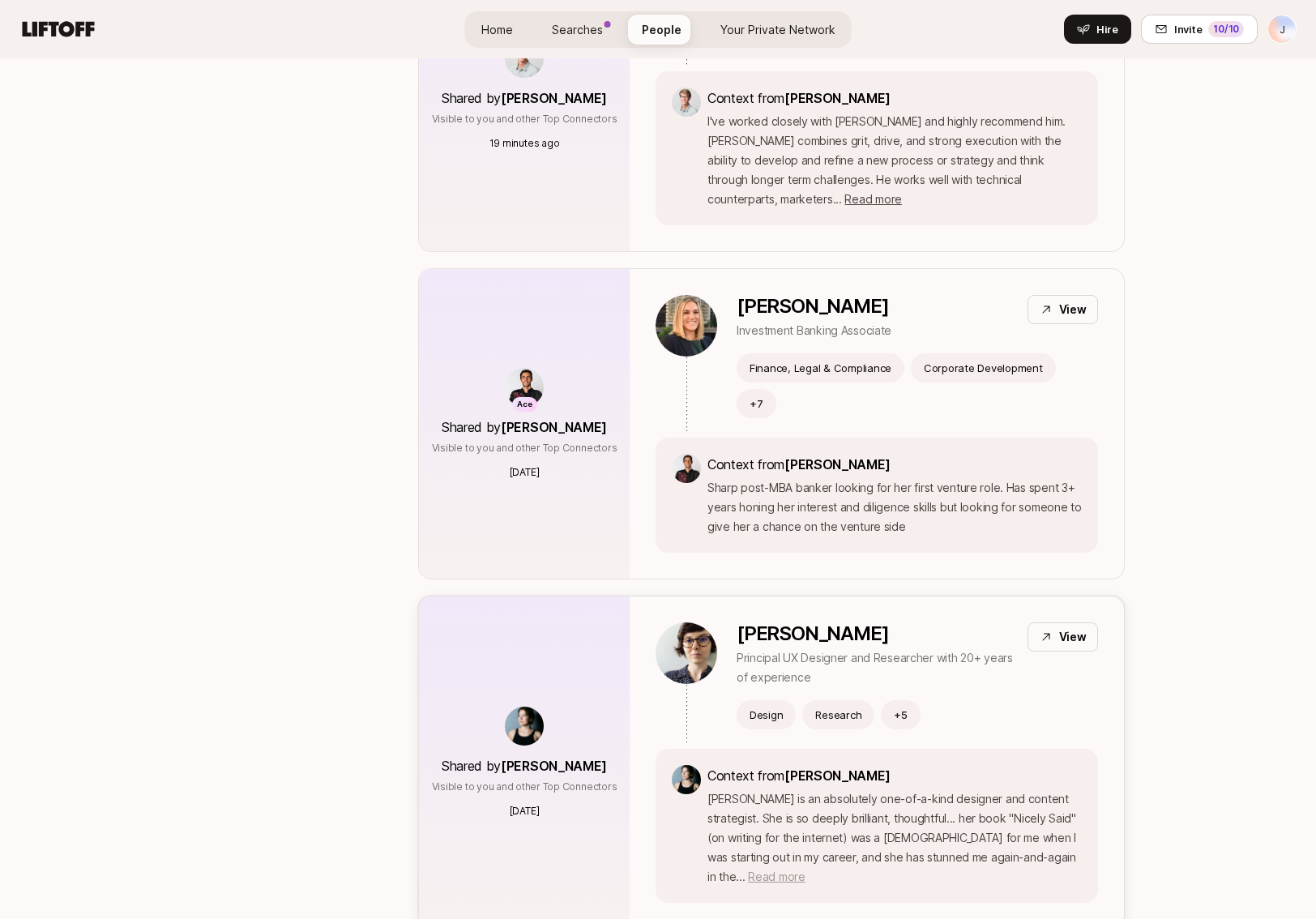
click at [805, 870] on span "Read more" at bounding box center [776, 876] width 56 height 14
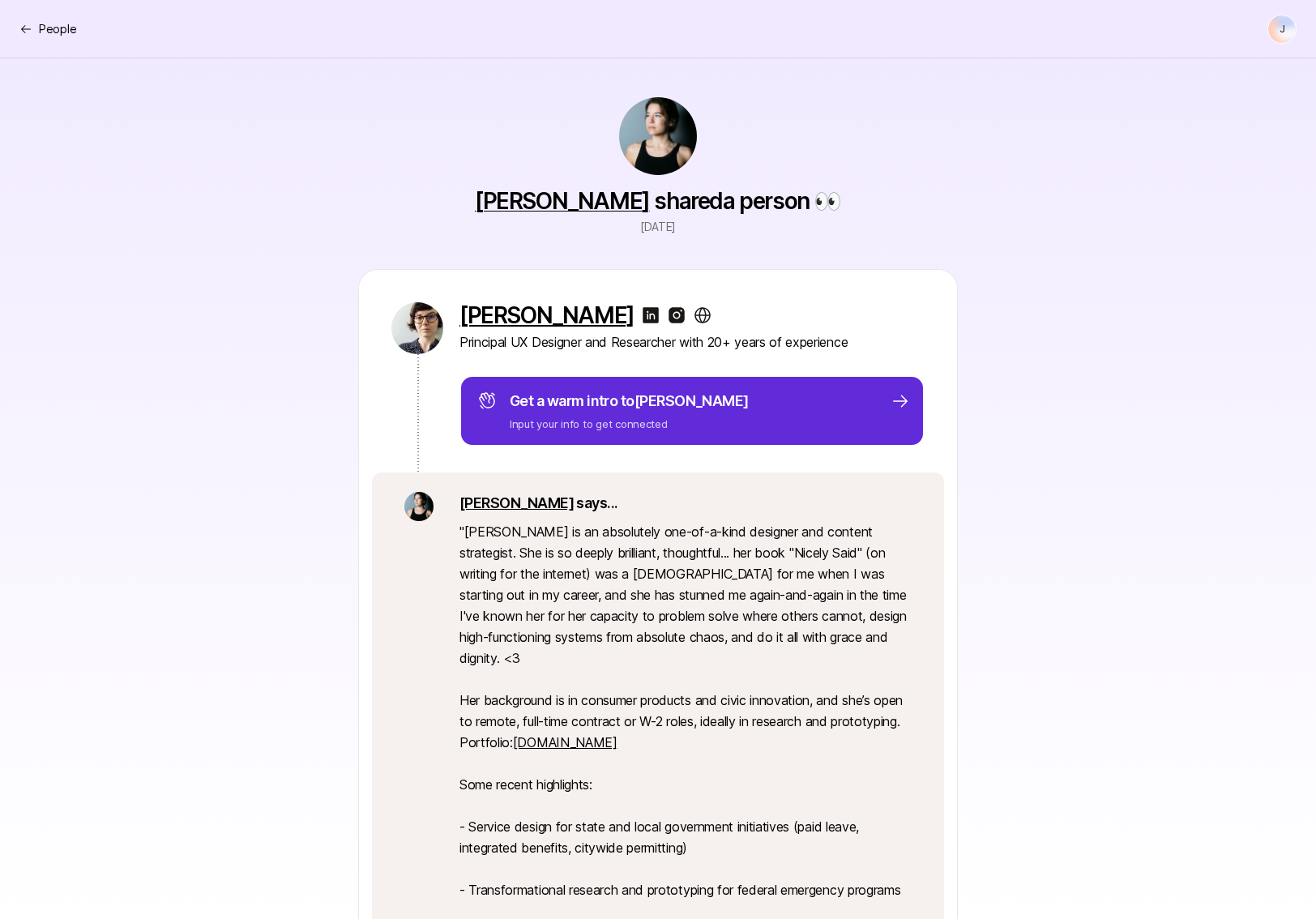
click at [478, 312] on p "[PERSON_NAME]" at bounding box center [547, 315] width 175 height 25
click at [30, 23] on icon at bounding box center [25, 29] width 13 height 13
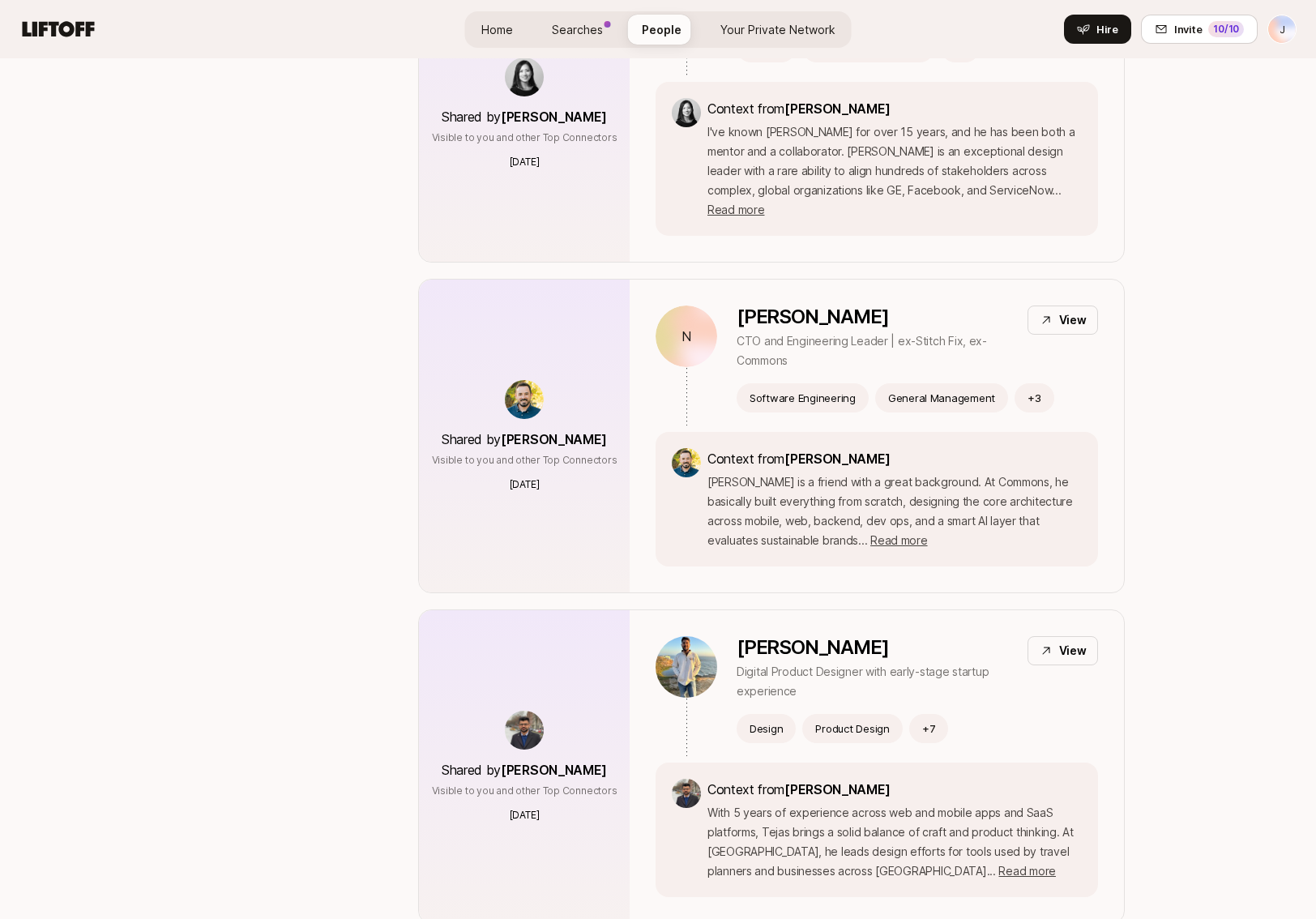
scroll to position [3123, 0]
